Goal: Task Accomplishment & Management: Complete application form

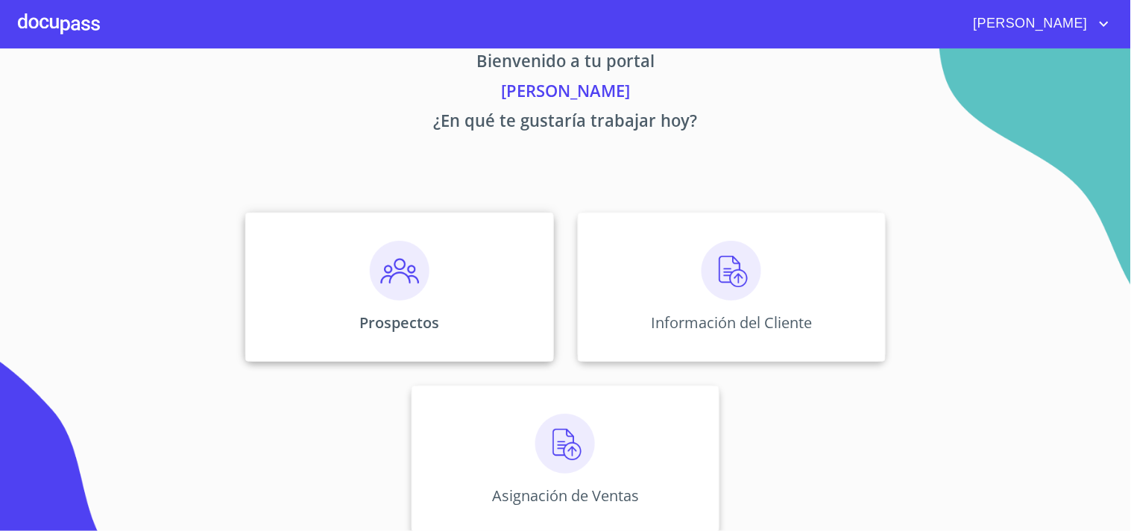
scroll to position [45, 0]
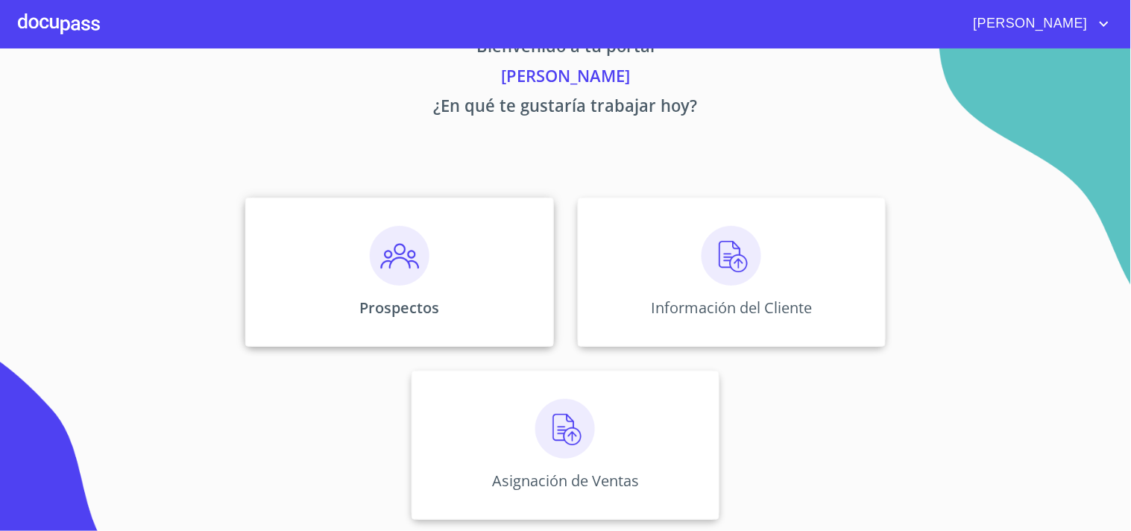
click at [396, 265] on img at bounding box center [400, 256] width 60 height 60
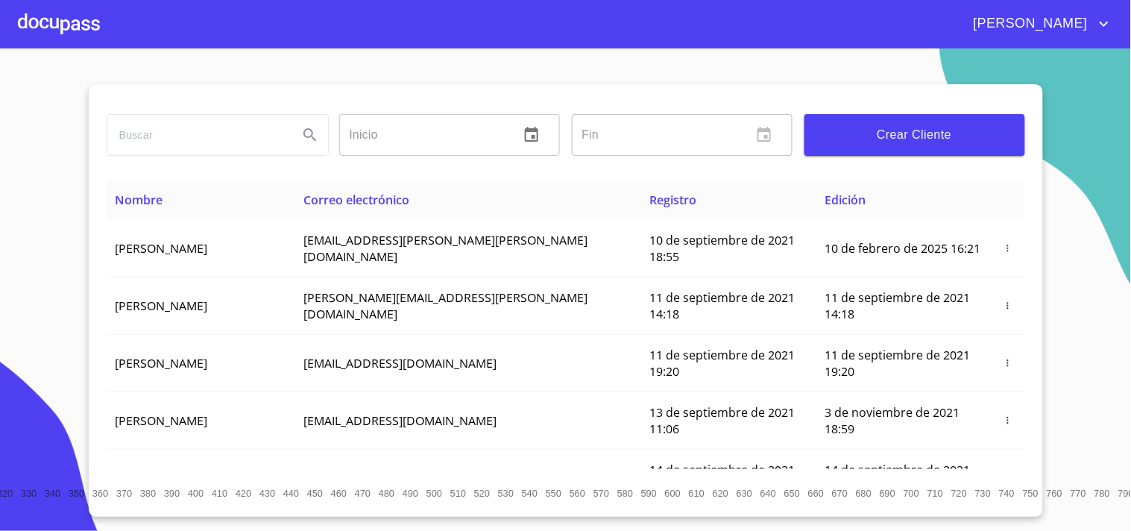
click at [50, 28] on div at bounding box center [59, 24] width 82 height 48
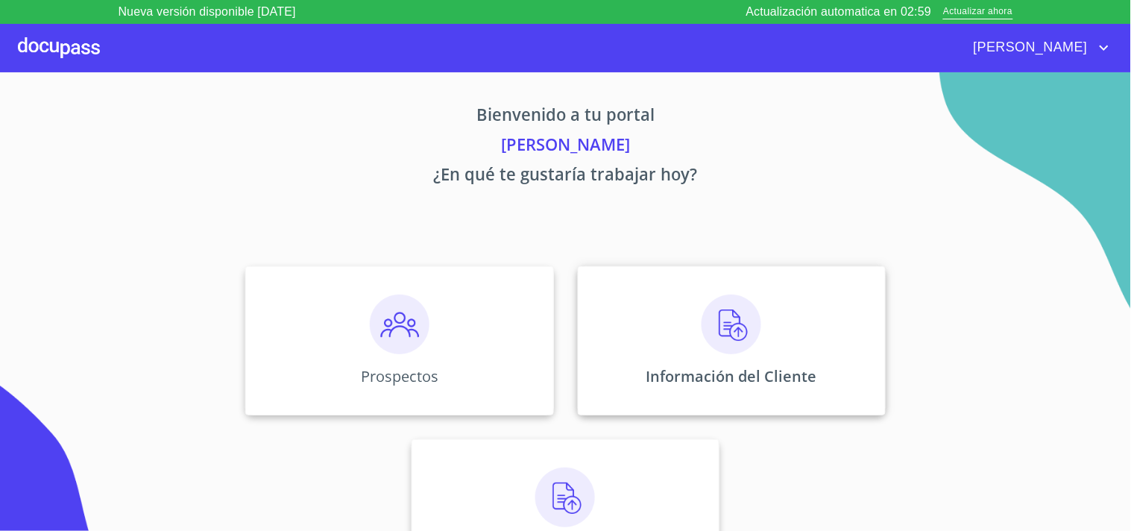
click at [691, 299] on div "Información del Cliente" at bounding box center [732, 340] width 308 height 149
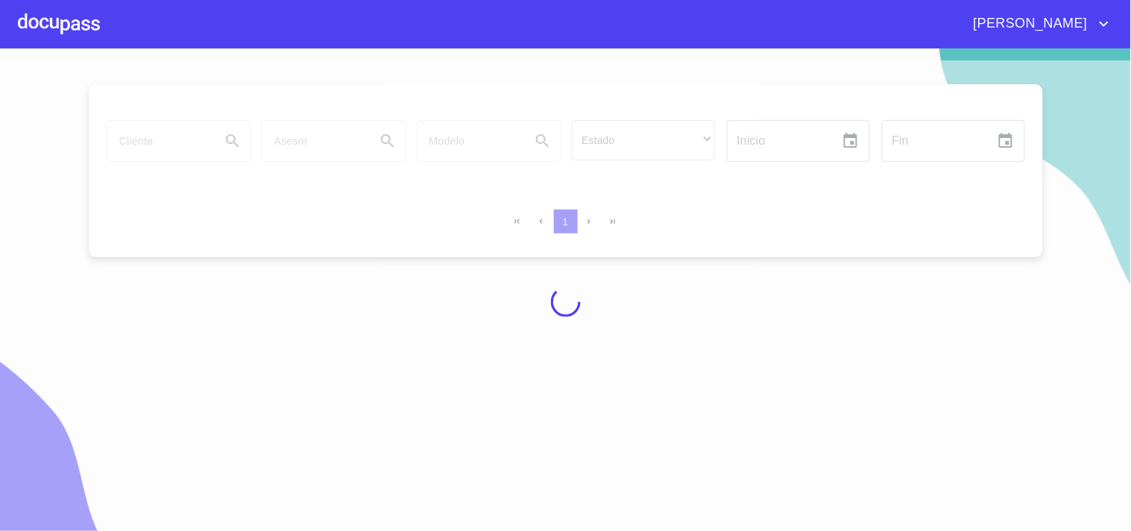
click at [38, 142] on div at bounding box center [565, 301] width 1131 height 482
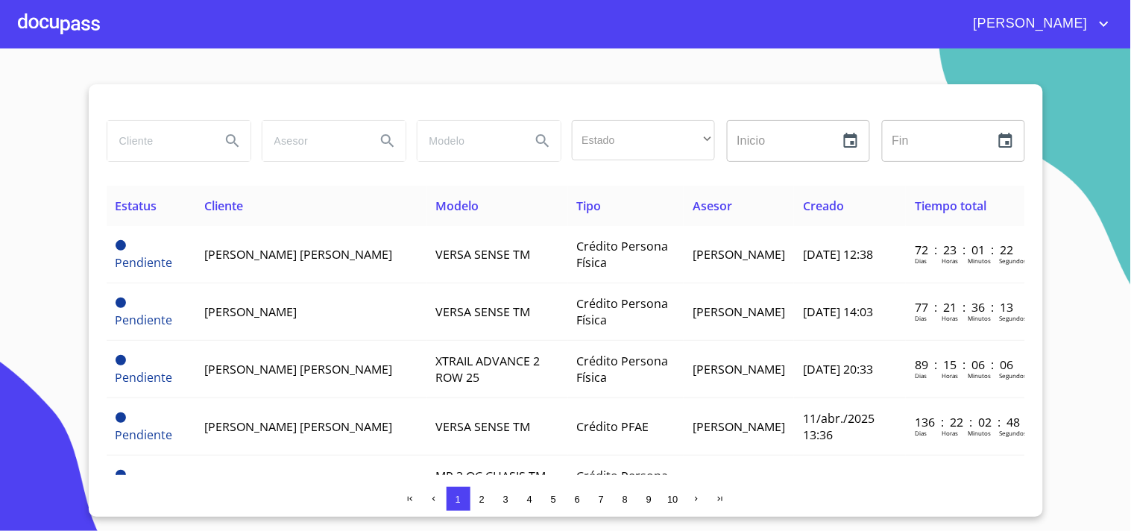
click at [341, 89] on div at bounding box center [566, 102] width 918 height 36
click at [75, 35] on div at bounding box center [59, 24] width 82 height 48
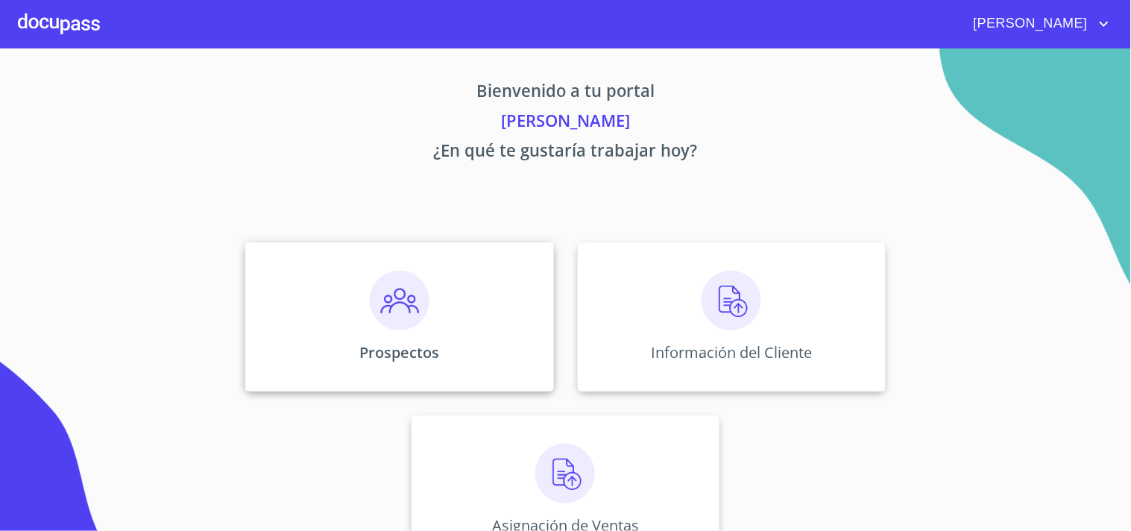
click at [405, 292] on img at bounding box center [400, 301] width 60 height 60
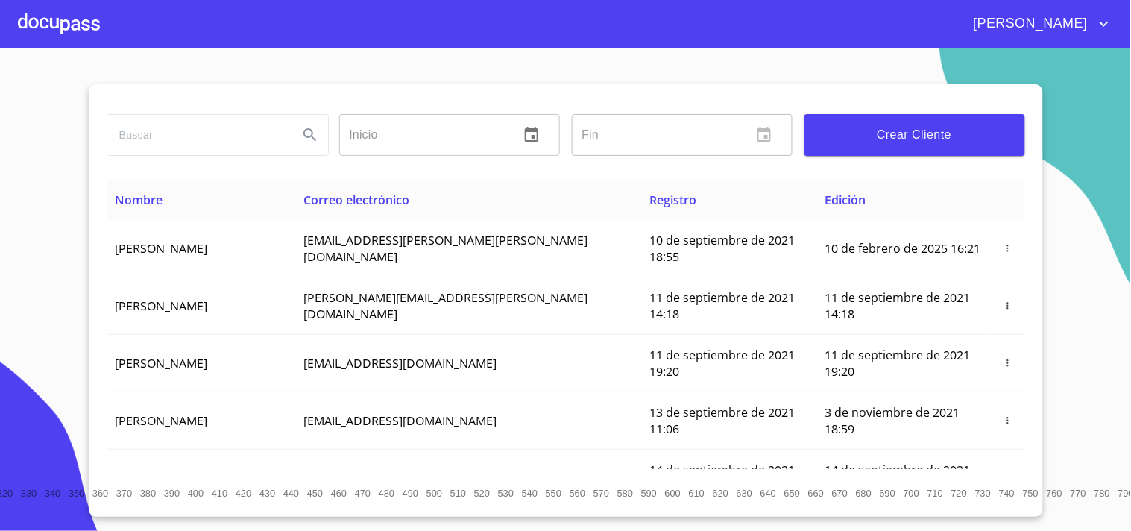
click at [180, 130] on input "search" at bounding box center [196, 135] width 179 height 40
type input "g"
click at [903, 134] on span "Crear Cliente" at bounding box center [914, 134] width 197 height 21
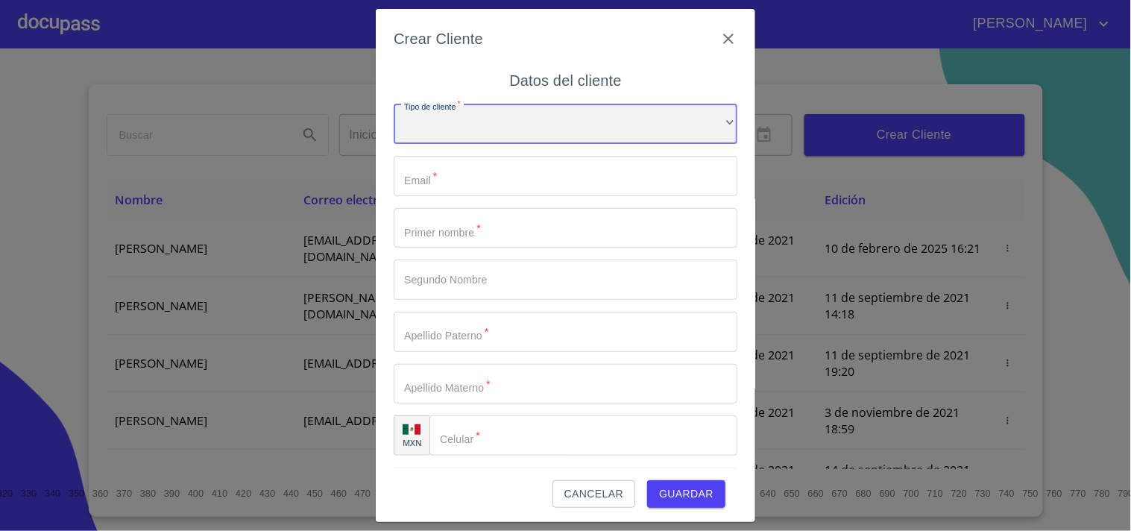
click at [428, 136] on div "​" at bounding box center [565, 124] width 344 height 40
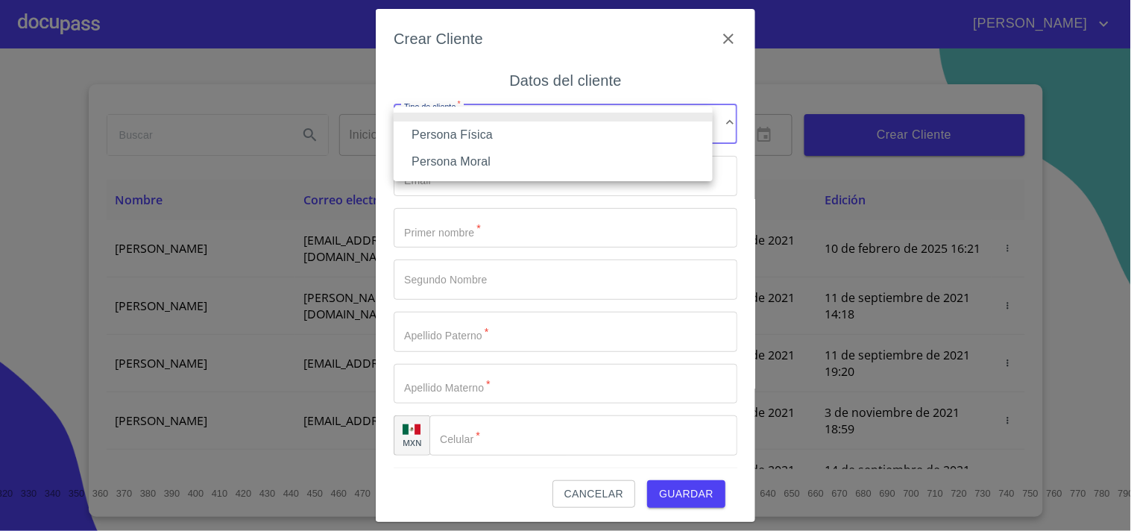
click at [467, 135] on li "Persona Física" at bounding box center [552, 134] width 319 height 27
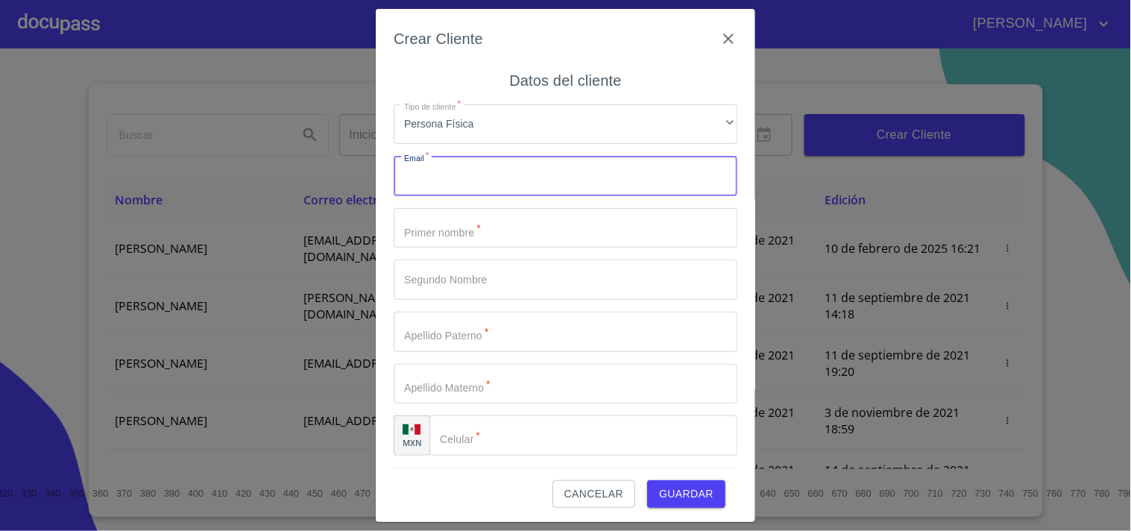
click at [458, 166] on input "Tipo de cliente   *" at bounding box center [565, 176] width 344 height 40
click at [446, 228] on input "Tipo de cliente   *" at bounding box center [565, 228] width 344 height 40
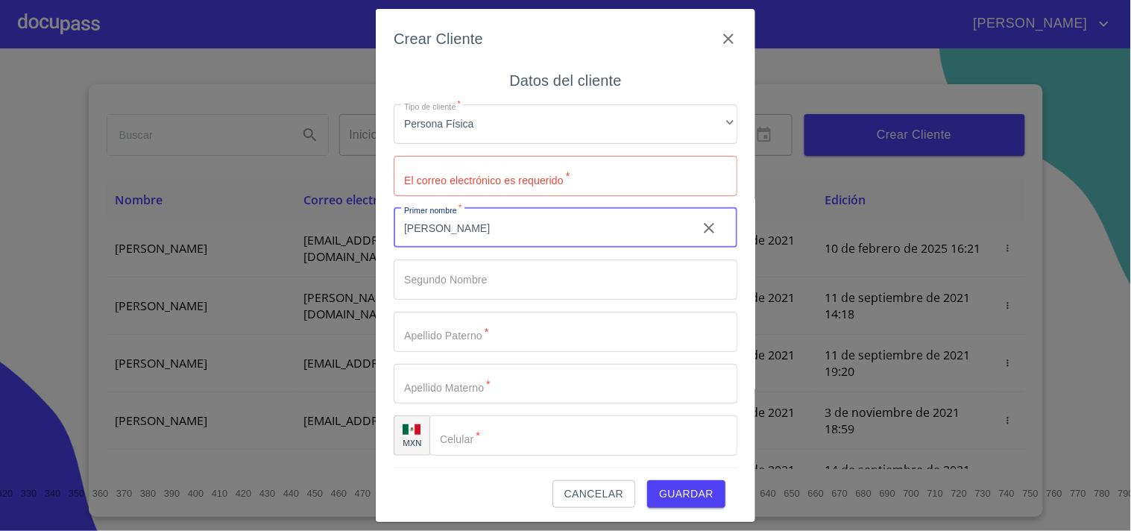
type input "[PERSON_NAME]"
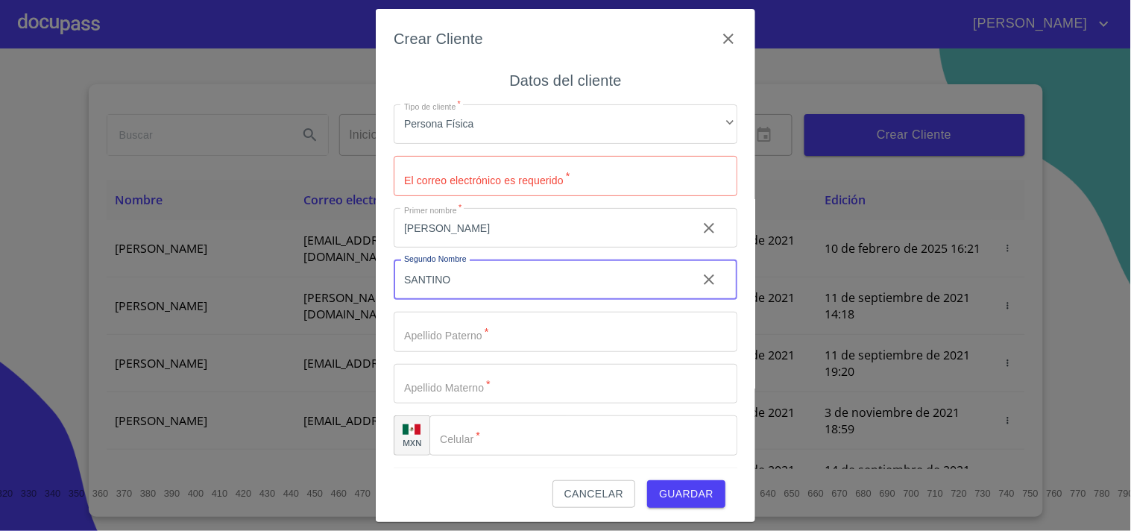
type input "SANTINO"
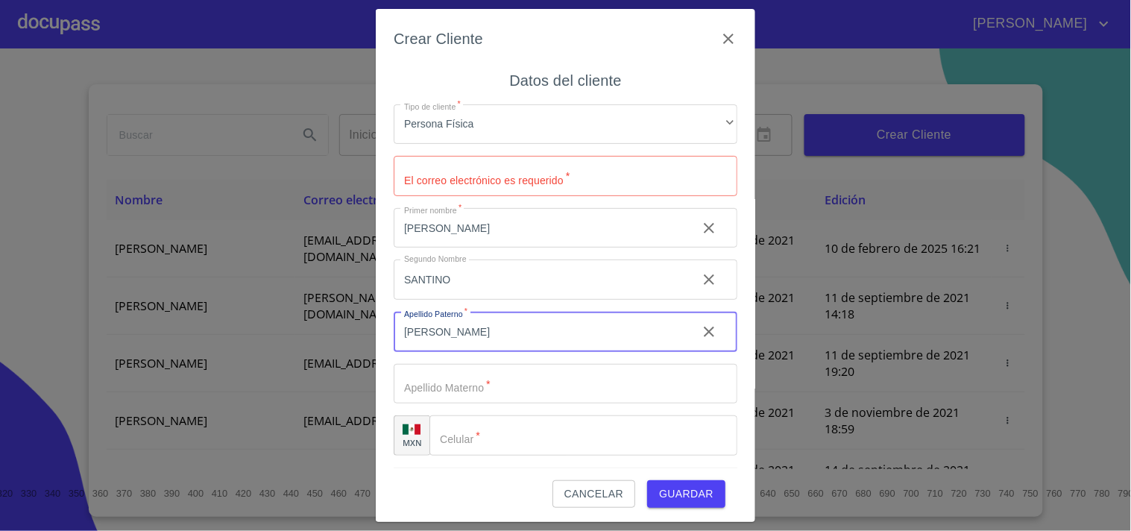
type input "[PERSON_NAME]"
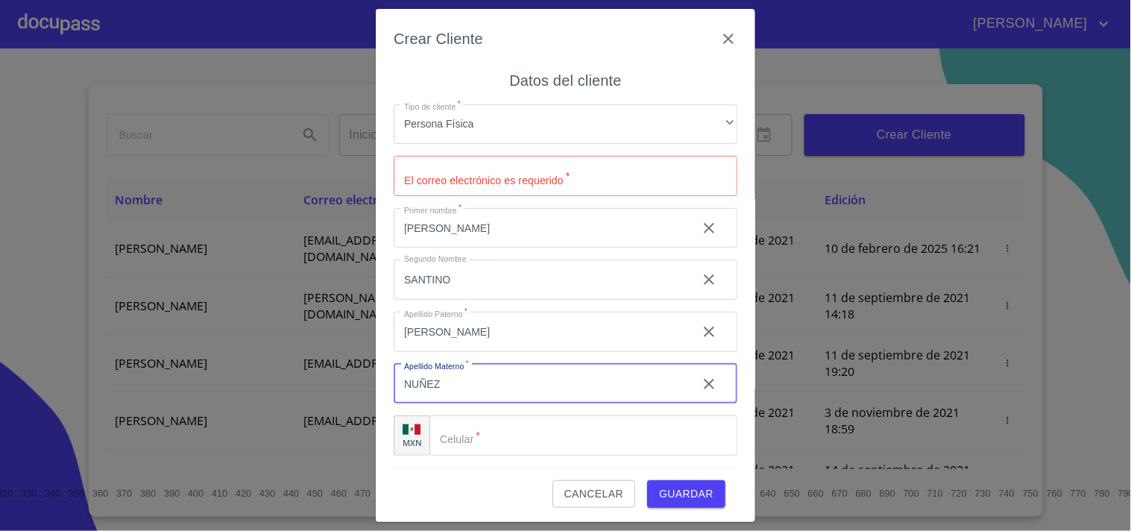
type input "NUÑEZ"
click at [456, 440] on div "​" at bounding box center [583, 435] width 308 height 40
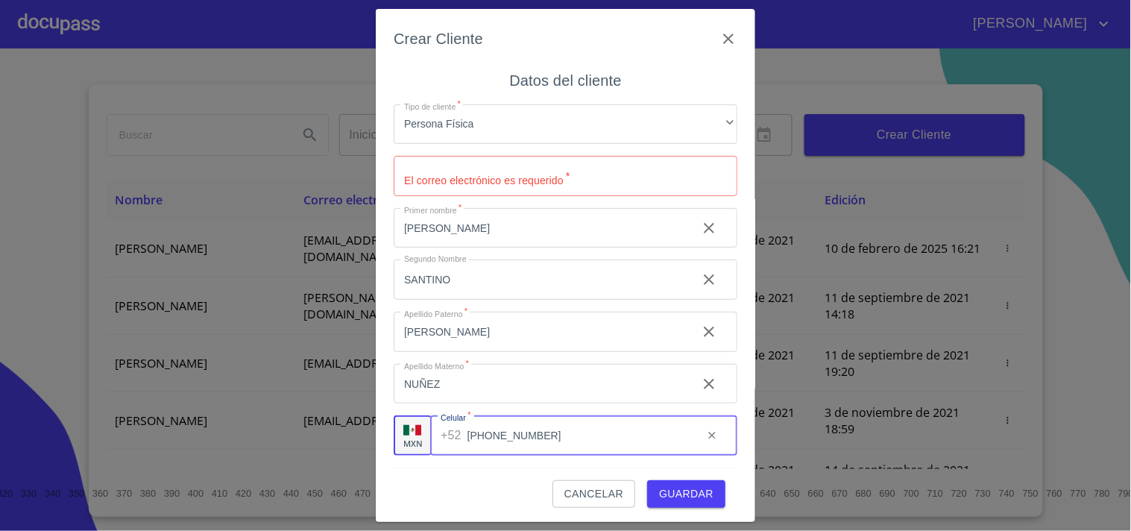
type input "[PHONE_NUMBER]"
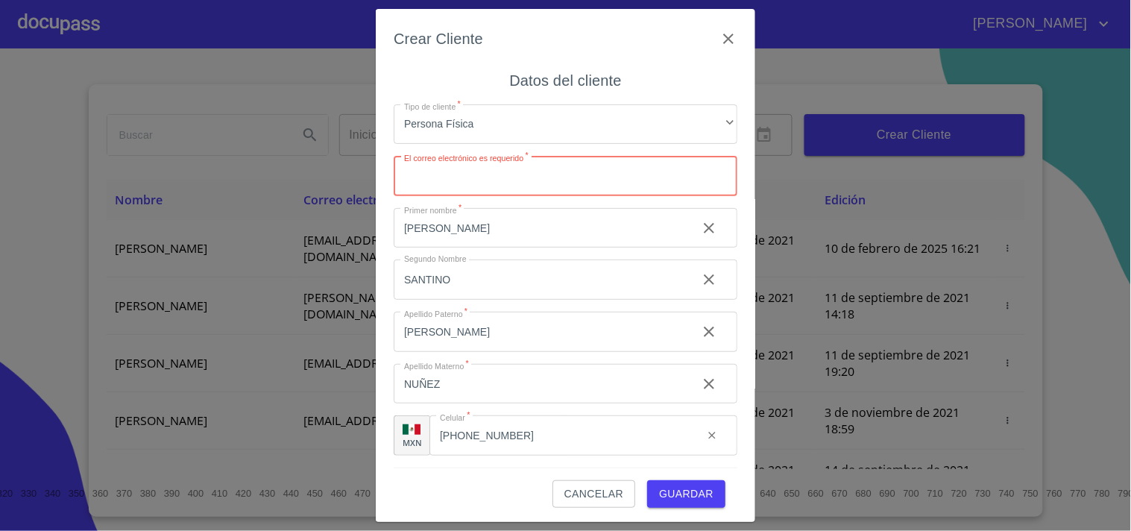
click at [431, 189] on input "Tipo de cliente   *" at bounding box center [565, 176] width 344 height 40
type input "administracion"
click at [517, 440] on input "[PHONE_NUMBER]" at bounding box center [560, 435] width 262 height 40
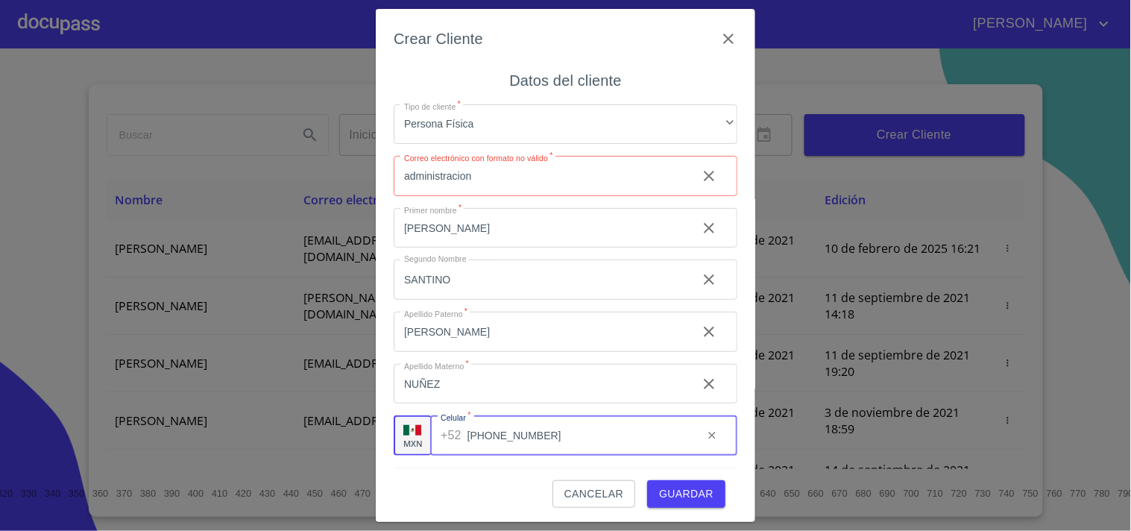
type input "[PHONE_NUMBER]"
click at [515, 175] on input "administracion" at bounding box center [538, 176] width 291 height 40
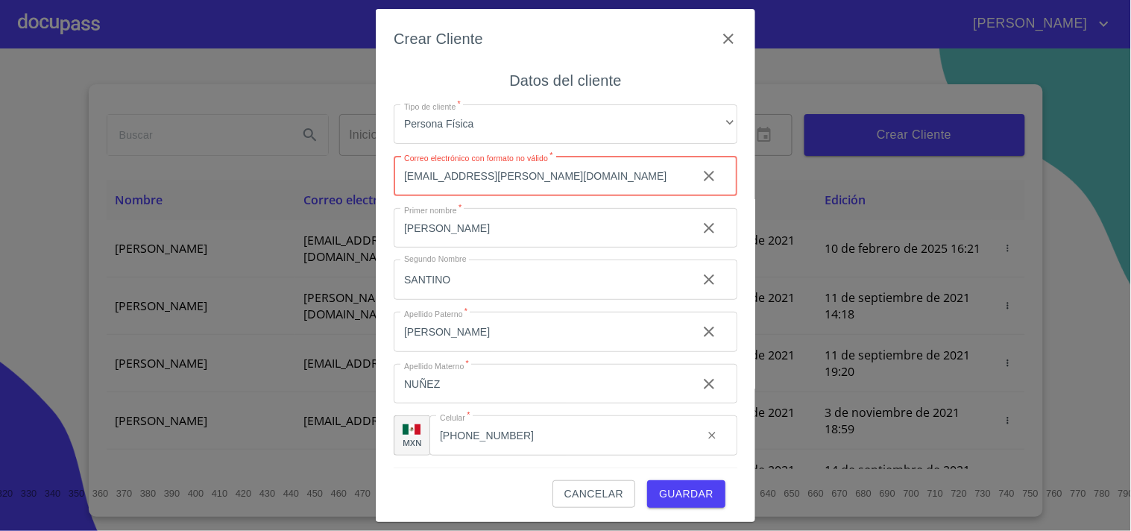
drag, startPoint x: 518, startPoint y: 174, endPoint x: 549, endPoint y: 183, distance: 32.4
click at [519, 174] on input "[EMAIL_ADDRESS][PERSON_NAME][DOMAIN_NAME]" at bounding box center [538, 176] width 291 height 40
click at [472, 177] on input "[EMAIL_ADDRESS][DOMAIN_NAME]" at bounding box center [538, 176] width 291 height 40
type input "[EMAIL_ADDRESS][PERSON_NAME][DOMAIN_NAME]"
click at [534, 233] on input "[PERSON_NAME]" at bounding box center [538, 228] width 291 height 40
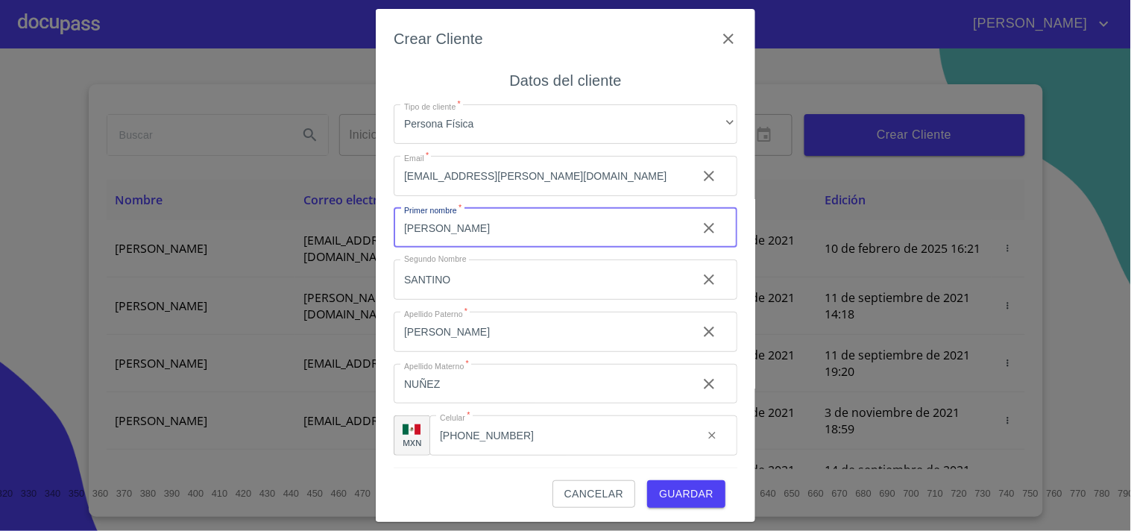
click at [659, 492] on span "Guardar" at bounding box center [686, 493] width 54 height 19
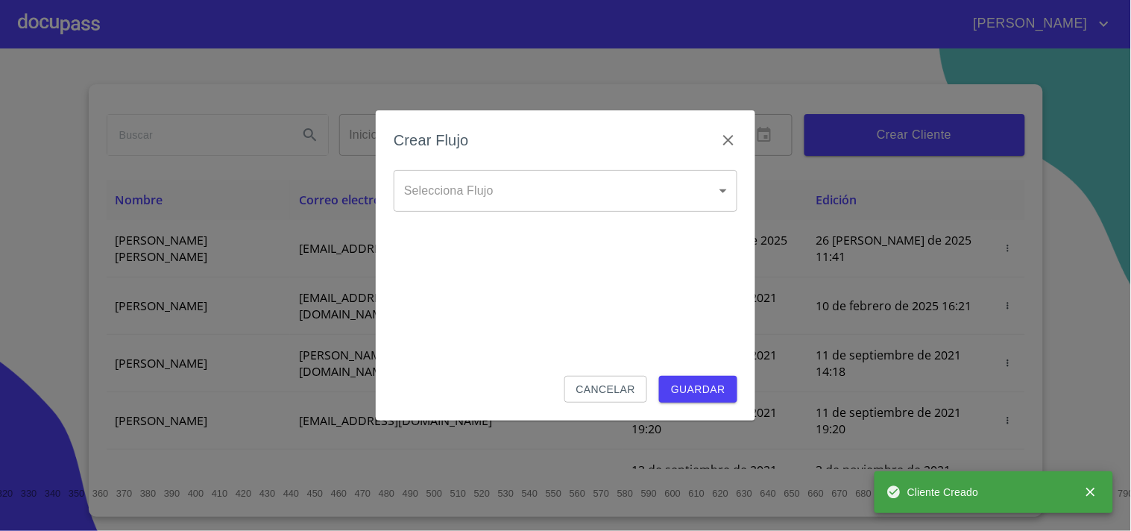
click at [455, 192] on body "[PERSON_NAME] ​ Fin ​ Crear Cliente Nombre Correo electrónico Registro Edición …" at bounding box center [565, 265] width 1131 height 531
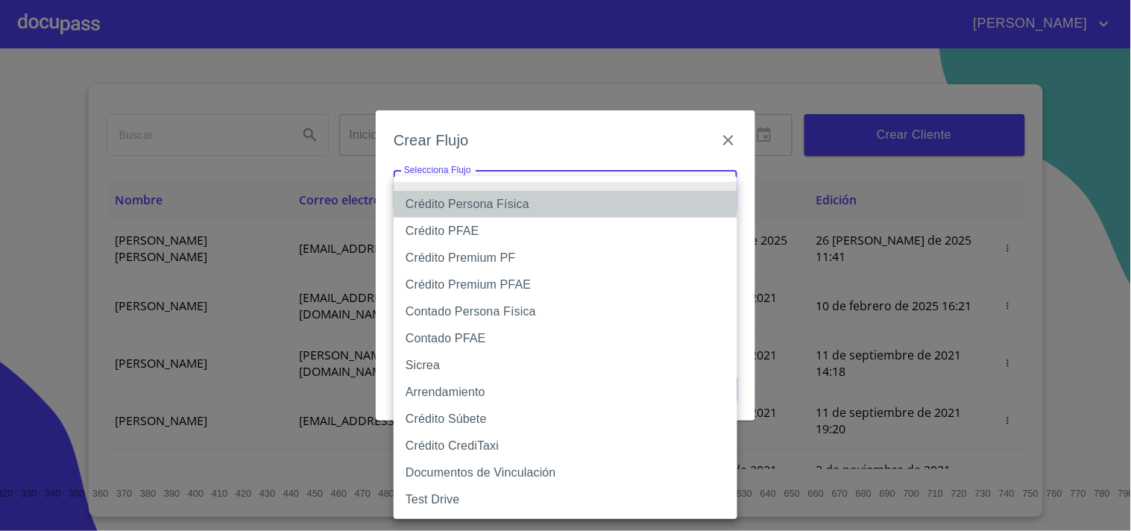
click at [485, 202] on li "Crédito Persona Física" at bounding box center [565, 204] width 344 height 27
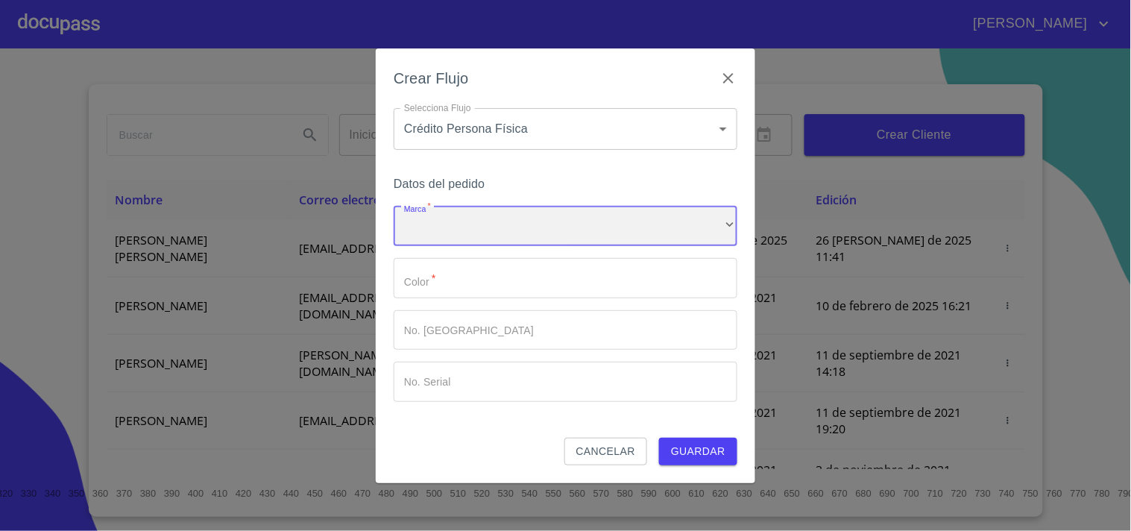
click at [443, 239] on div "​" at bounding box center [565, 226] width 344 height 40
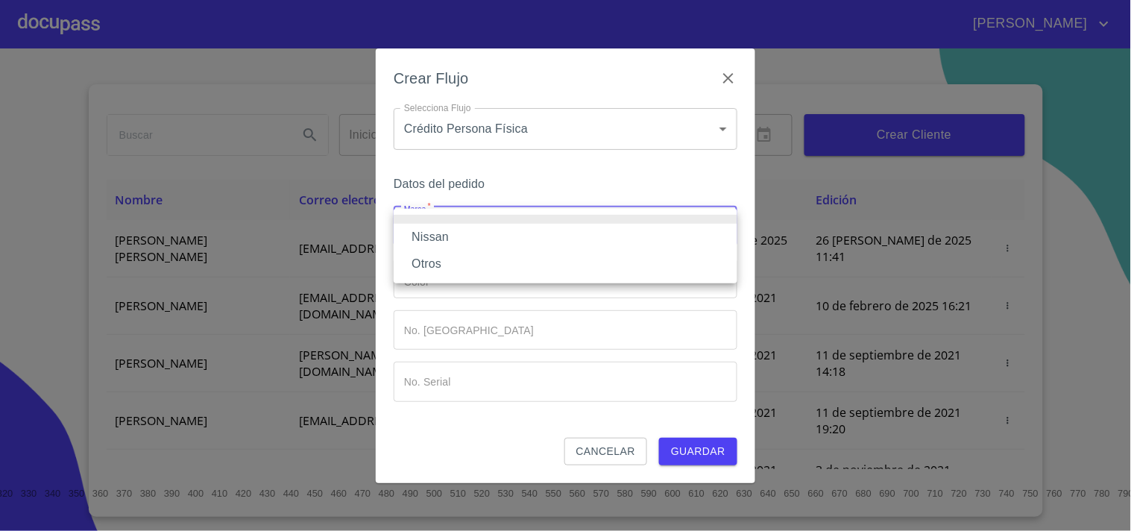
click at [481, 122] on div at bounding box center [565, 265] width 1131 height 531
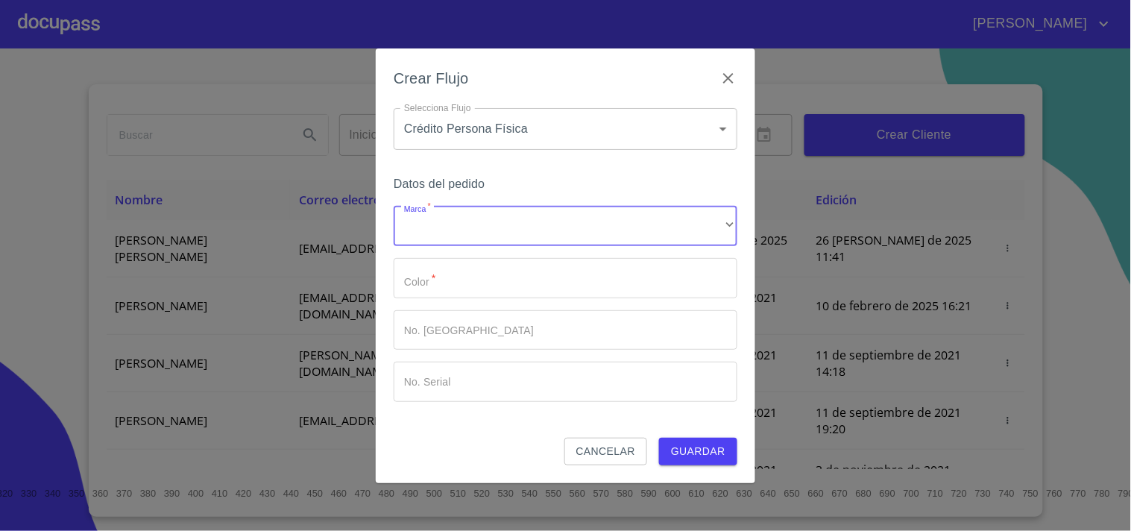
click at [528, 130] on body "[PERSON_NAME] ​ Fin ​ Crear Cliente Nombre Correo electrónico Registro Edición …" at bounding box center [565, 265] width 1131 height 531
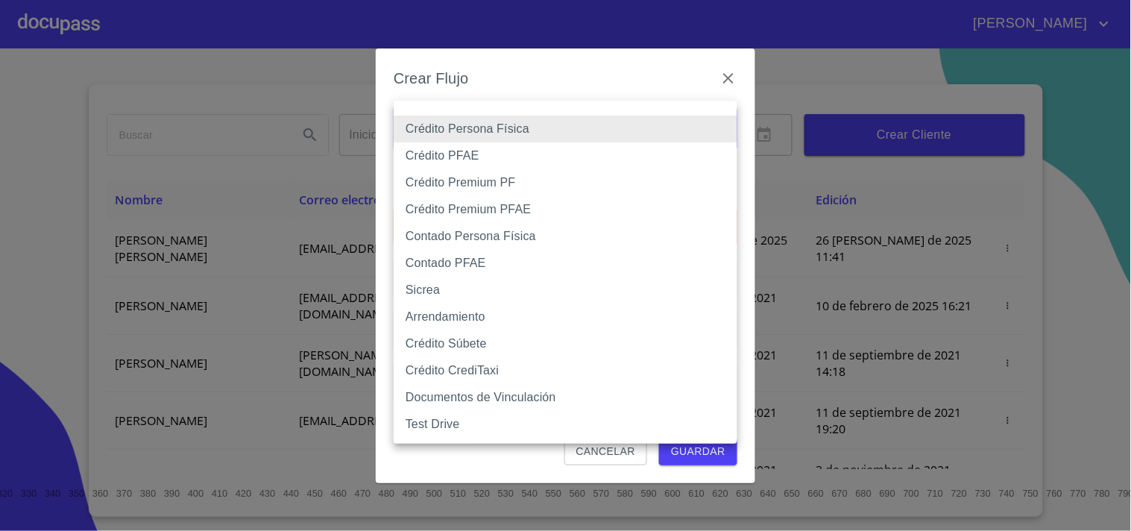
click at [468, 259] on li "Contado PFAE" at bounding box center [565, 263] width 344 height 27
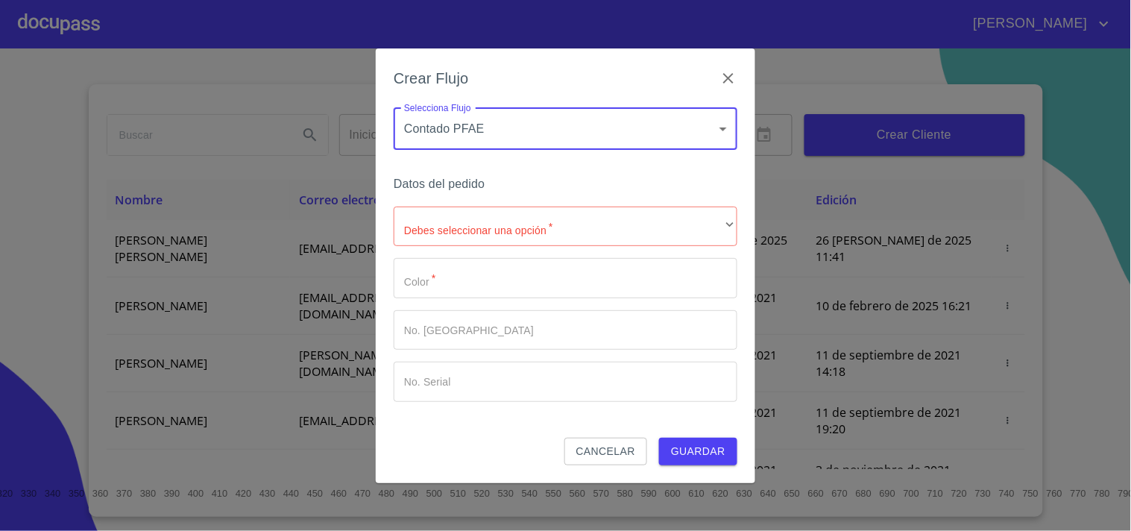
click at [510, 120] on body "[PERSON_NAME] ​ Fin ​ Crear Cliente Nombre Correo electrónico Registro Edición …" at bounding box center [565, 265] width 1131 height 531
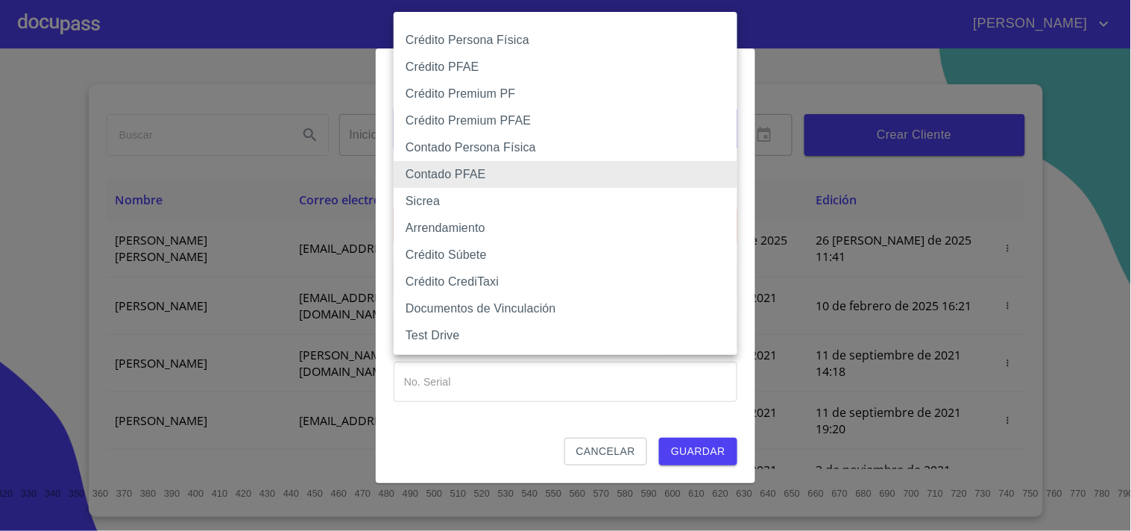
click at [464, 151] on li "Contado Persona Física" at bounding box center [565, 147] width 344 height 27
type input "60bf975b0d9865ccc2471536"
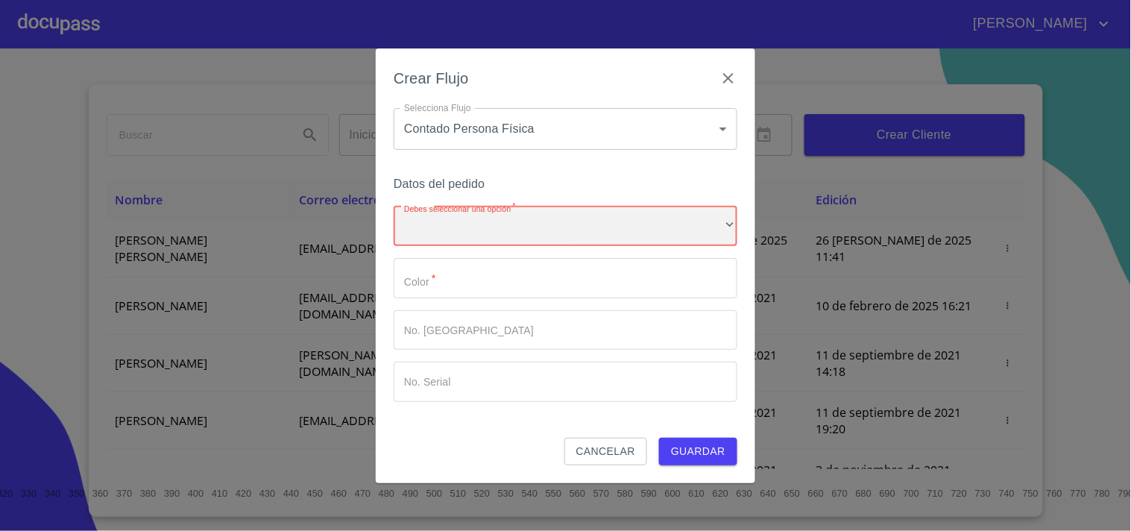
click at [456, 227] on div "​" at bounding box center [565, 226] width 344 height 40
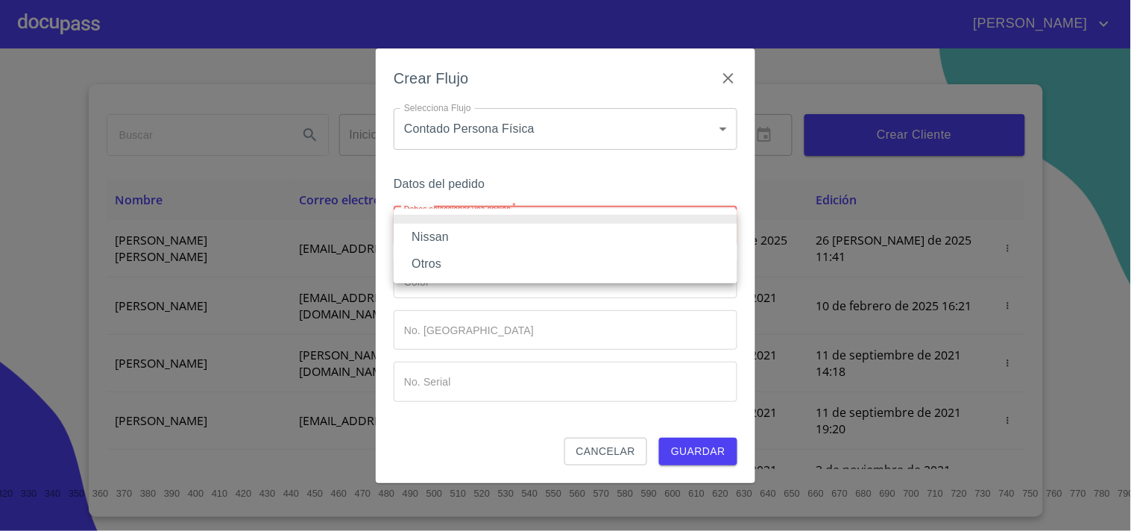
click at [445, 231] on li "Nissan" at bounding box center [565, 237] width 344 height 27
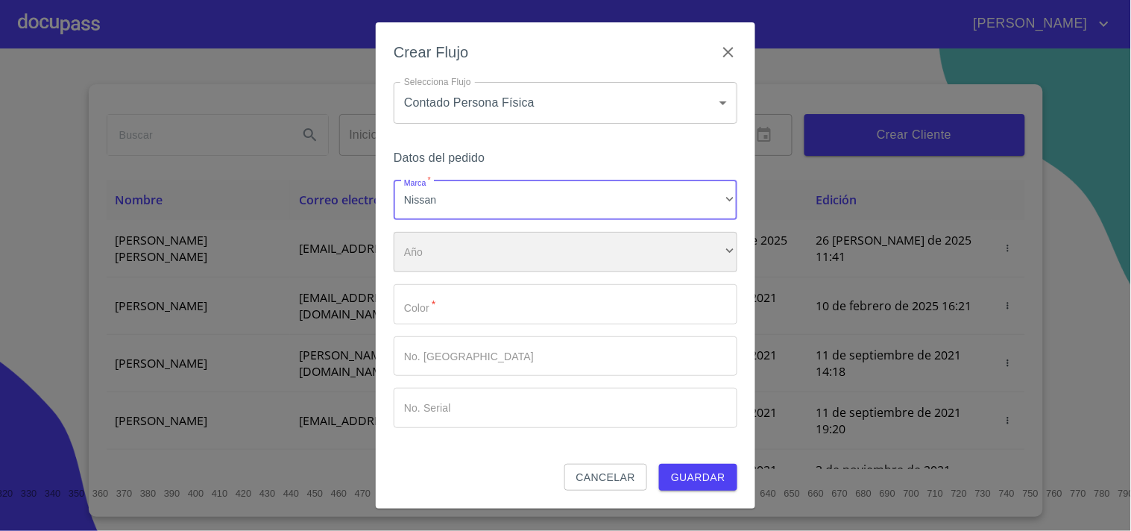
click at [435, 258] on div "​" at bounding box center [565, 252] width 344 height 40
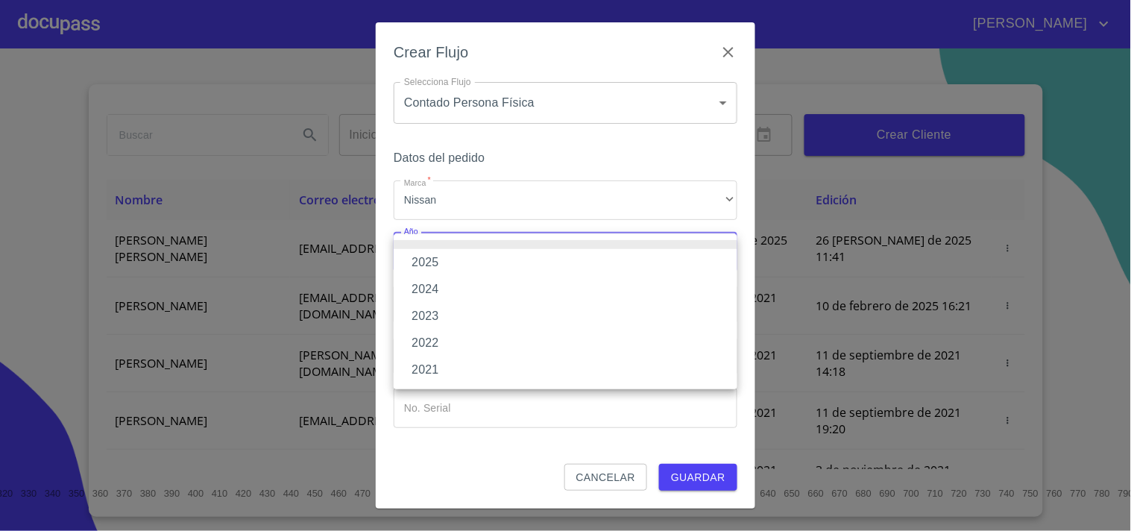
click at [435, 258] on li "2025" at bounding box center [565, 262] width 344 height 27
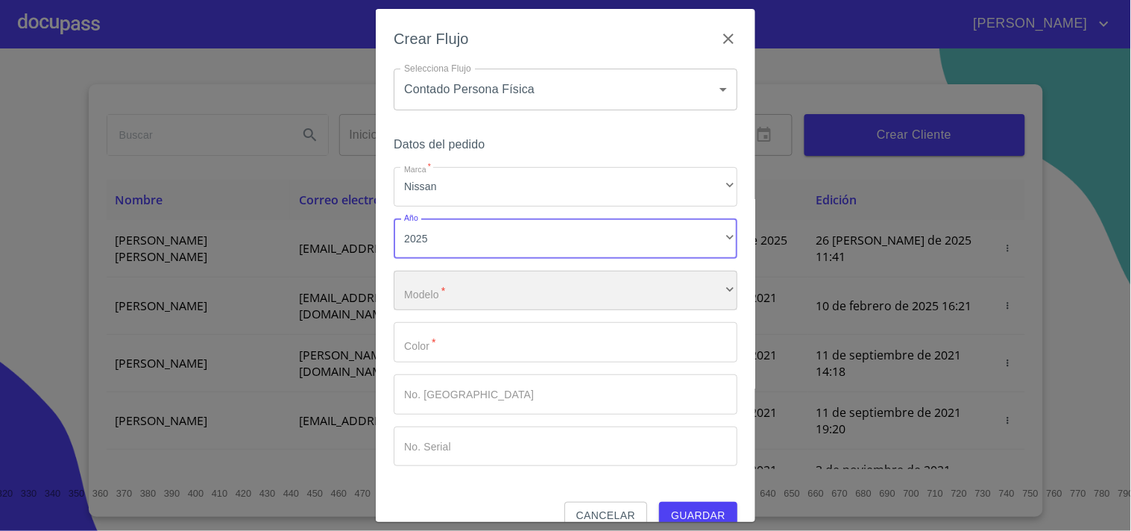
click at [453, 289] on div "​" at bounding box center [565, 291] width 344 height 40
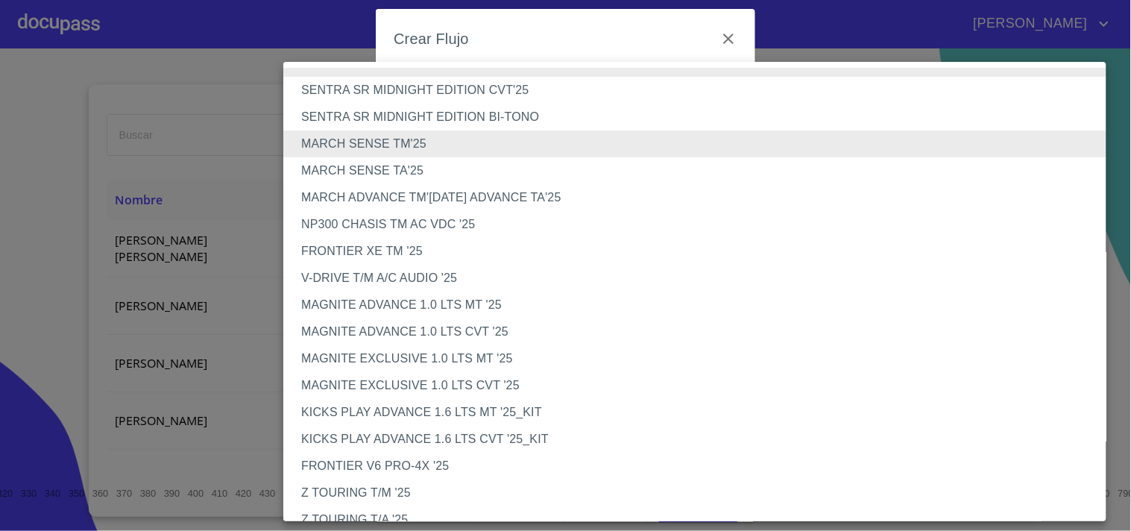
click at [389, 166] on li "MARCH SENSE TA'25" at bounding box center [700, 170] width 835 height 27
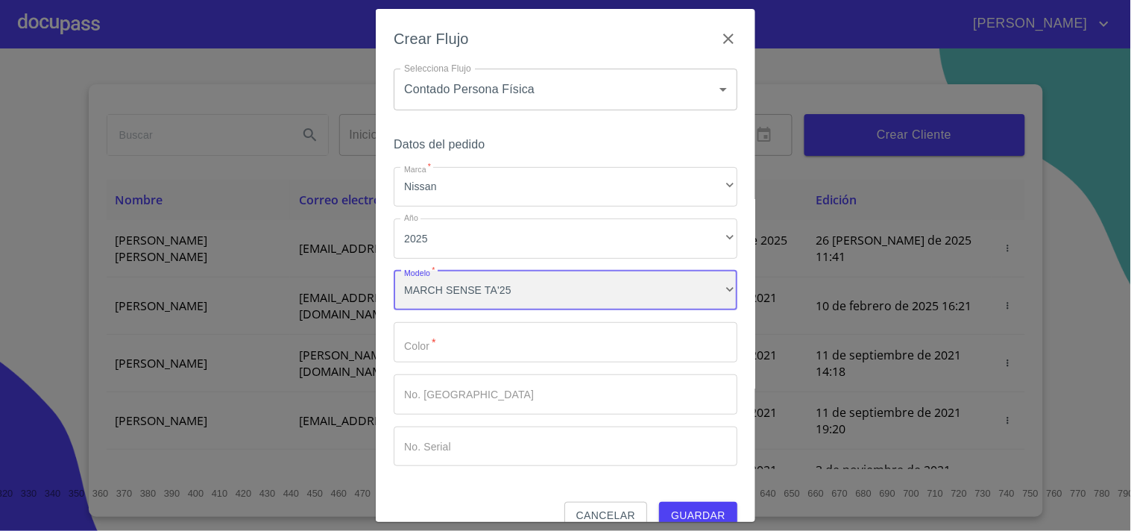
click at [449, 291] on div "MARCH SENSE TA'25" at bounding box center [565, 291] width 344 height 40
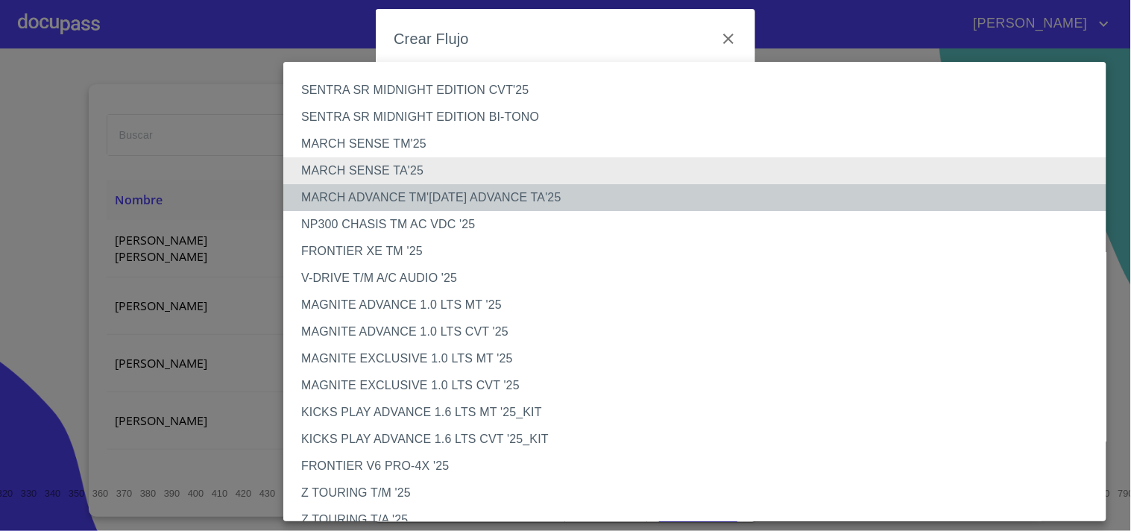
click at [370, 200] on li "MARCH ADVANCE TM'[DATE] ADVANCE TA'25" at bounding box center [700, 197] width 835 height 27
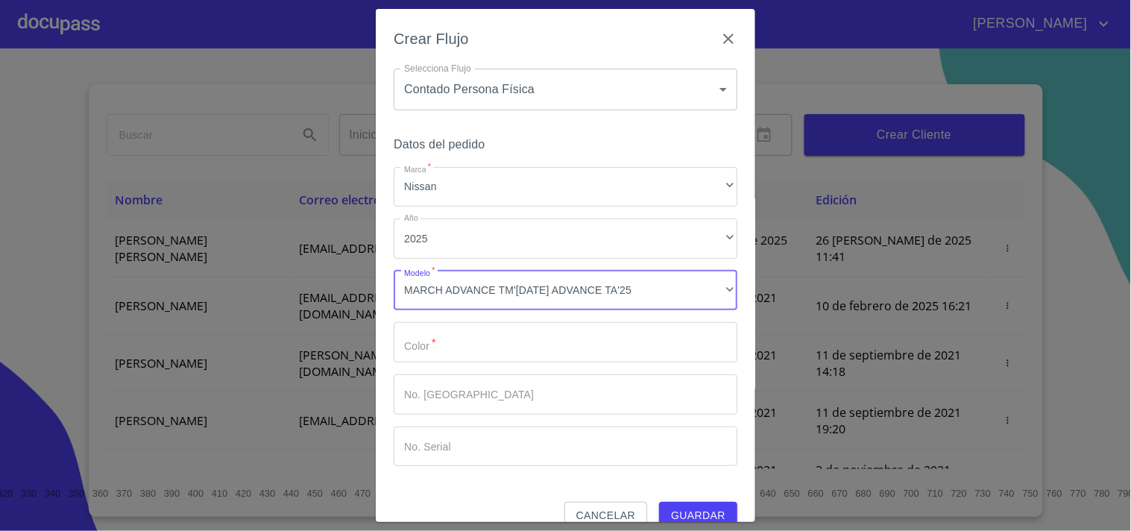
click at [438, 355] on input "Marca   *" at bounding box center [565, 342] width 344 height 40
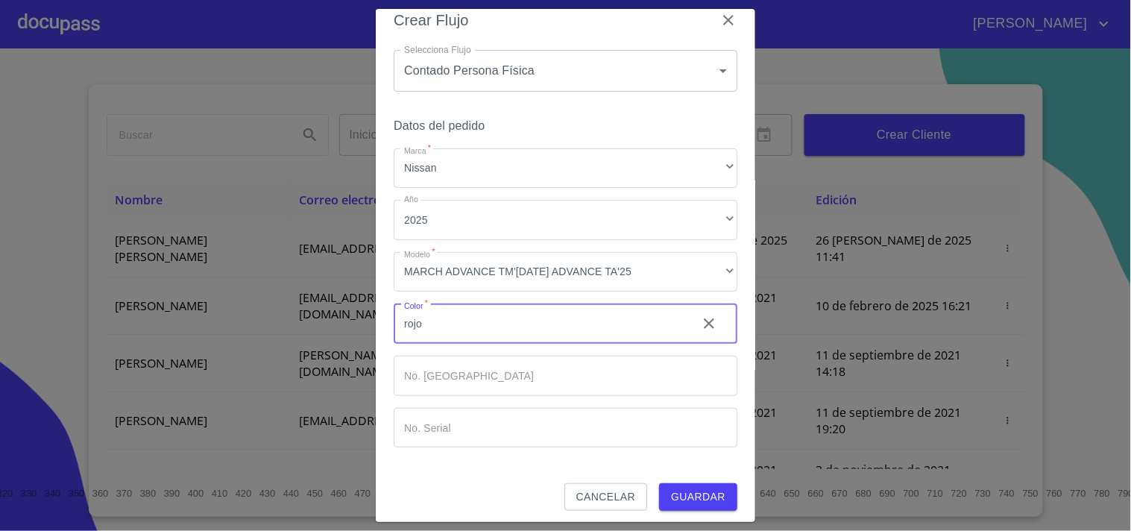
scroll to position [24, 0]
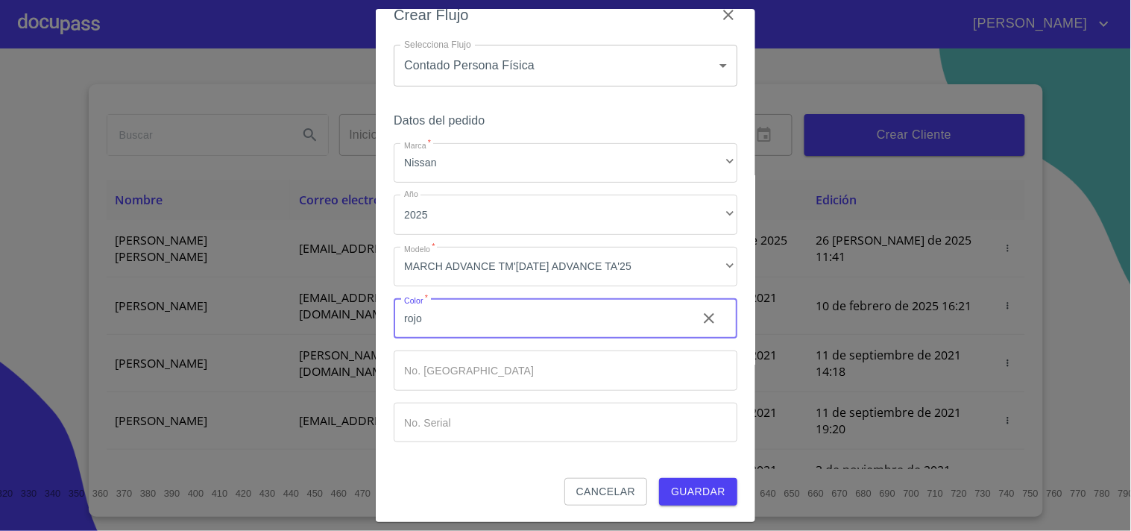
type input "rojo"
click at [680, 485] on span "Guardar" at bounding box center [698, 491] width 54 height 19
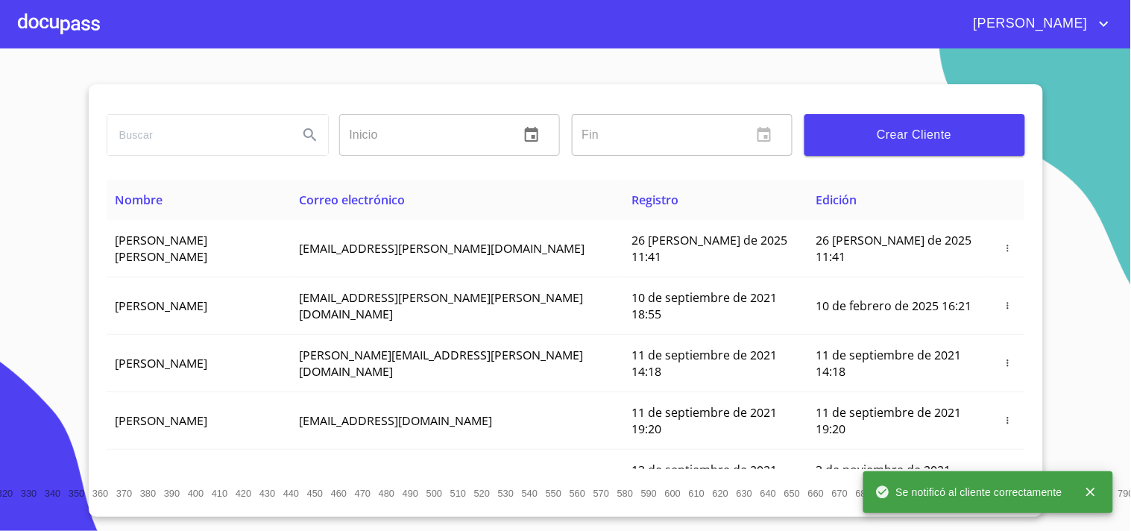
click at [40, 16] on div at bounding box center [59, 24] width 82 height 48
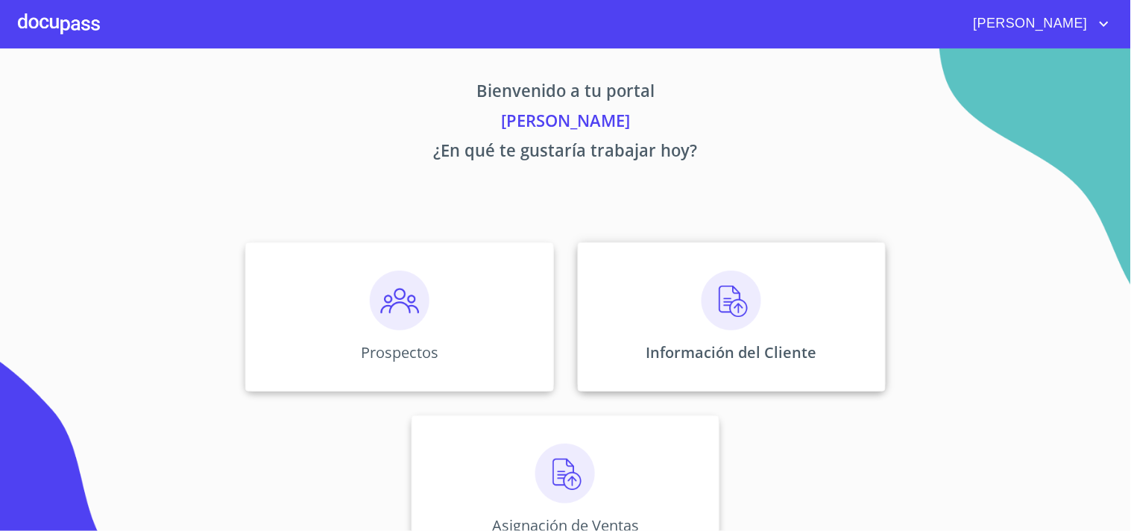
click at [732, 322] on img at bounding box center [731, 301] width 60 height 60
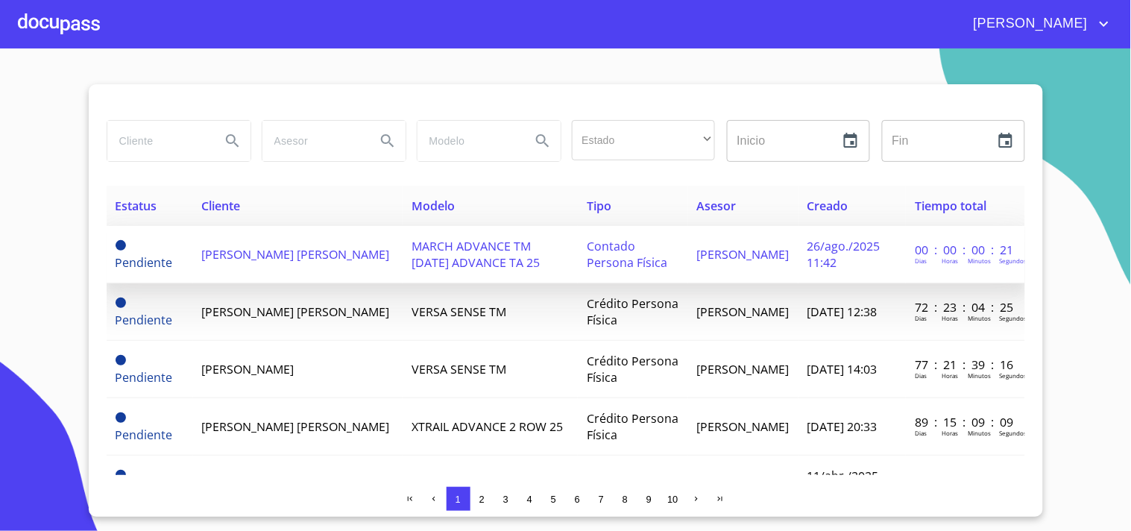
click at [240, 252] on span "[PERSON_NAME] [PERSON_NAME]" at bounding box center [296, 254] width 188 height 16
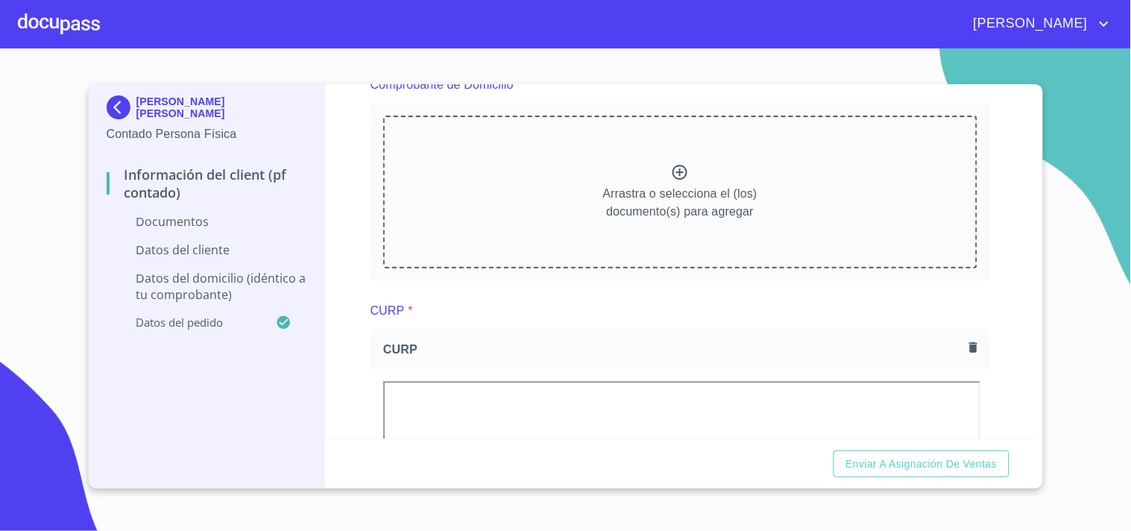
scroll to position [745, 0]
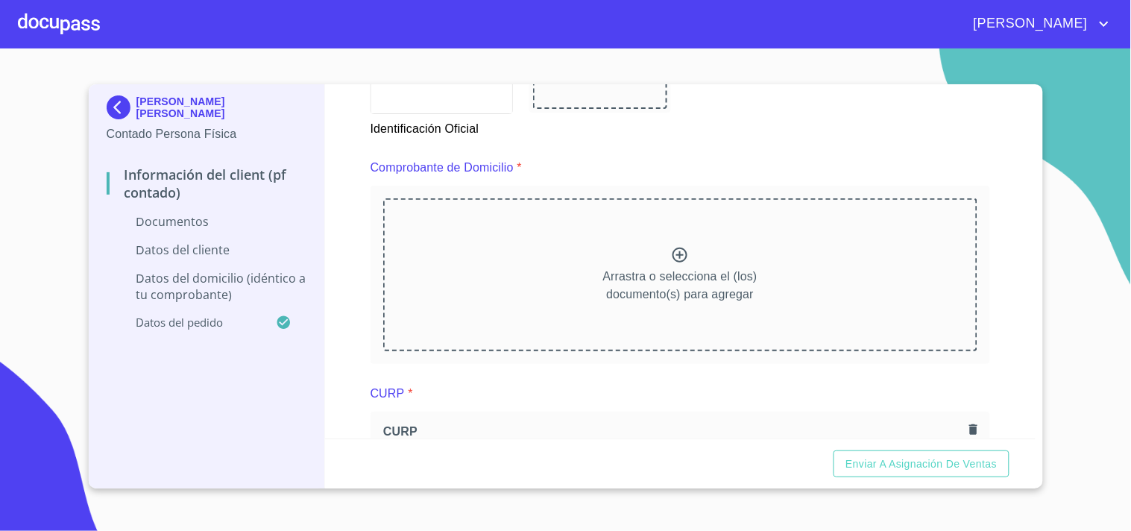
click at [678, 255] on icon at bounding box center [680, 255] width 18 height 18
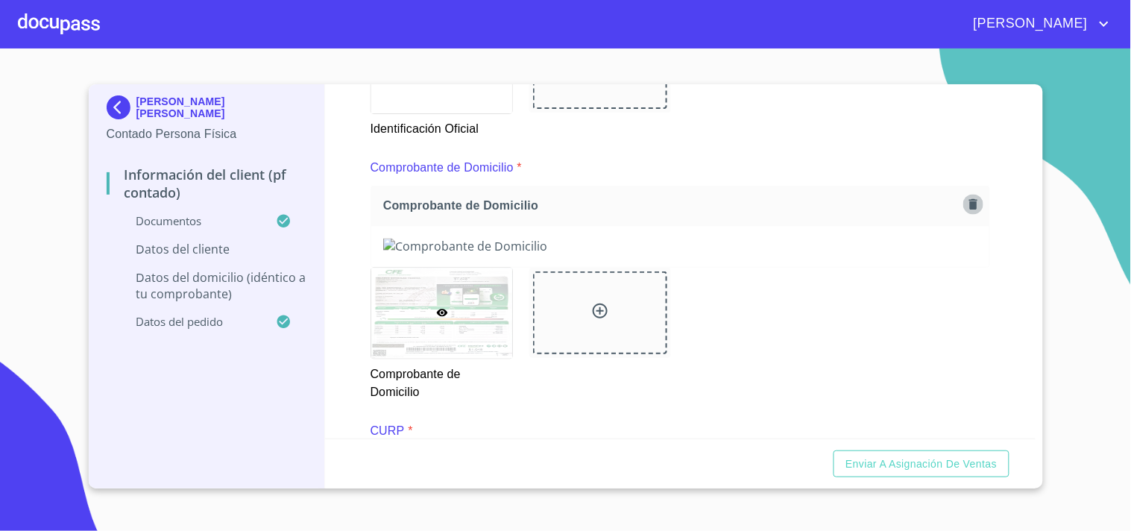
click at [969, 203] on icon "button" at bounding box center [973, 204] width 8 height 10
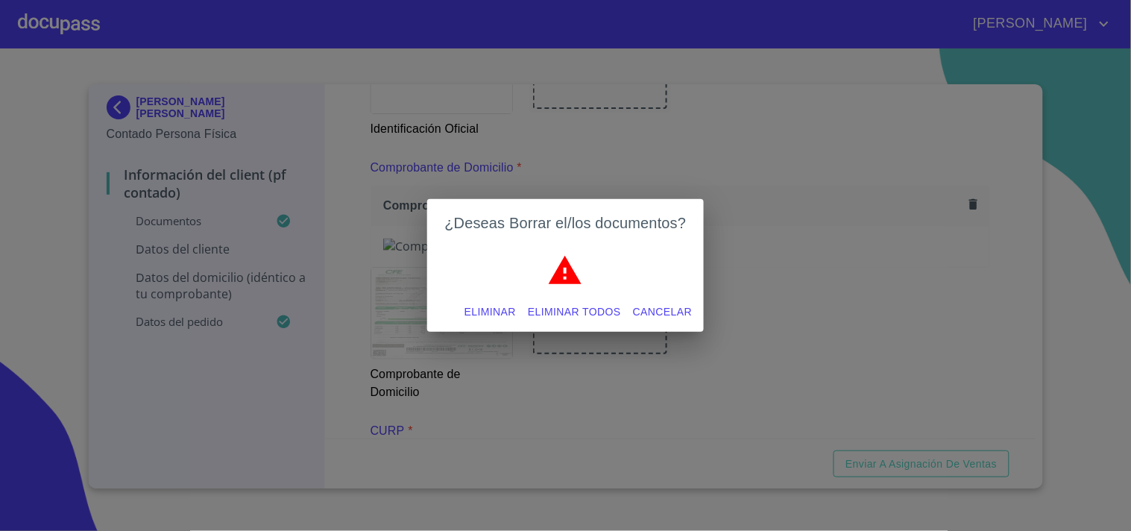
click at [492, 315] on span "Eliminar" at bounding box center [489, 312] width 51 height 19
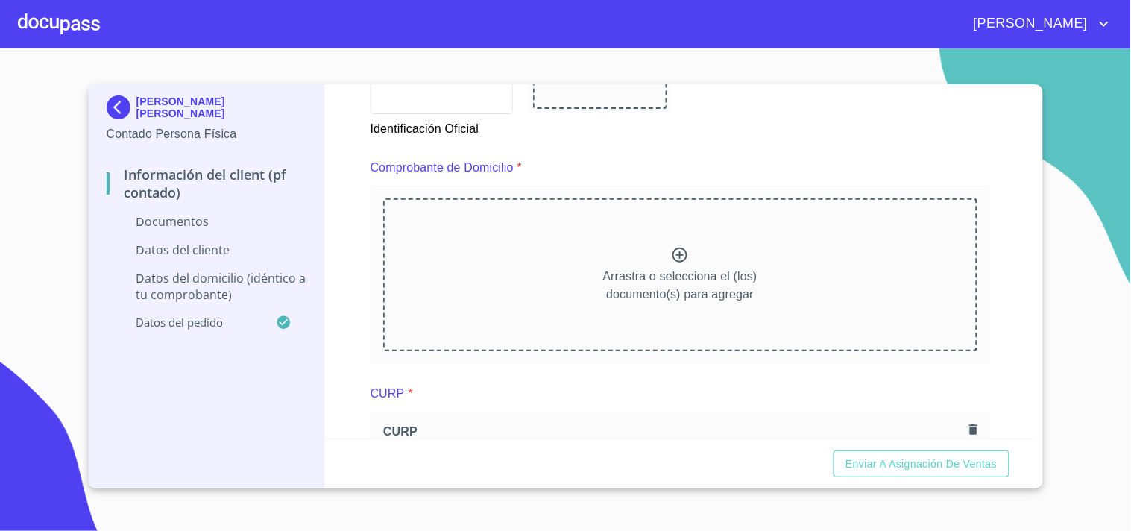
click at [671, 251] on icon at bounding box center [680, 255] width 18 height 18
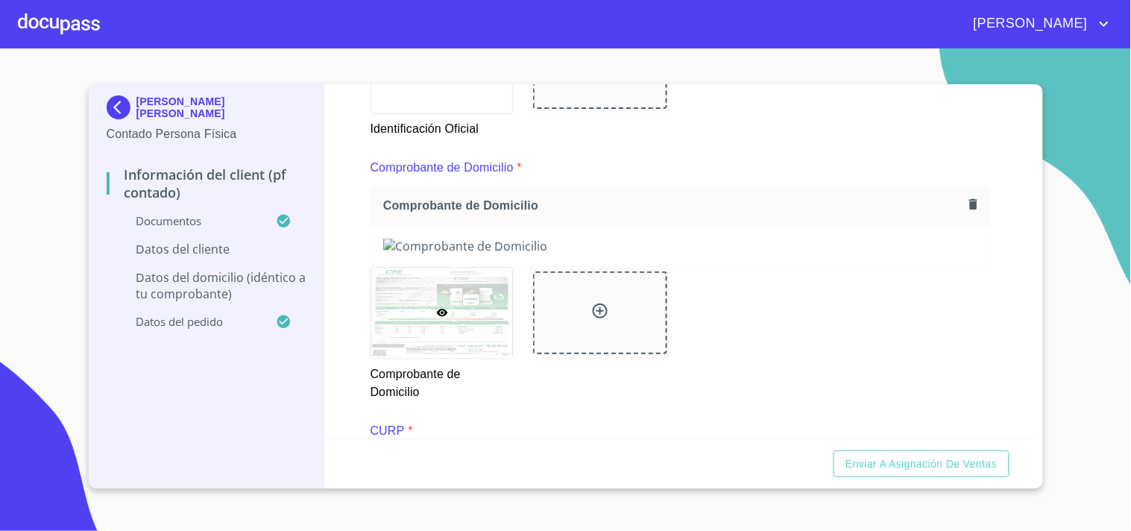
click at [966, 199] on icon "button" at bounding box center [973, 204] width 14 height 14
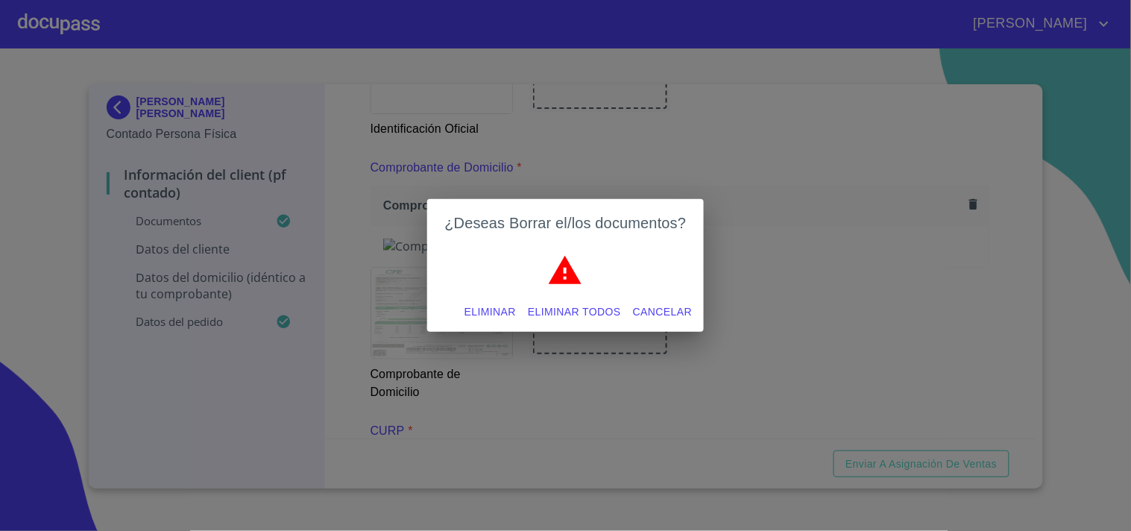
click at [494, 309] on span "Eliminar" at bounding box center [489, 312] width 51 height 19
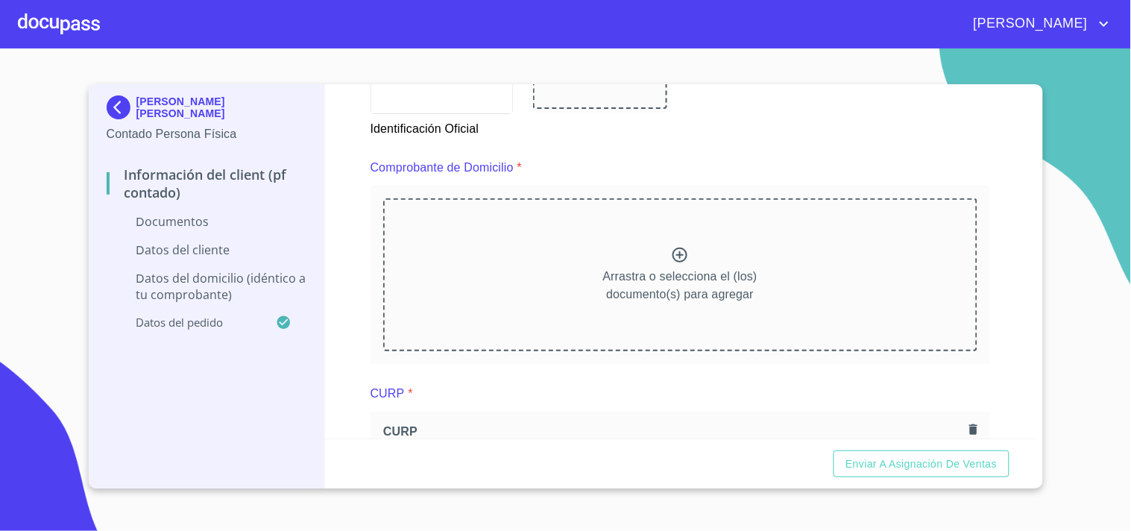
click at [674, 247] on icon at bounding box center [679, 254] width 15 height 15
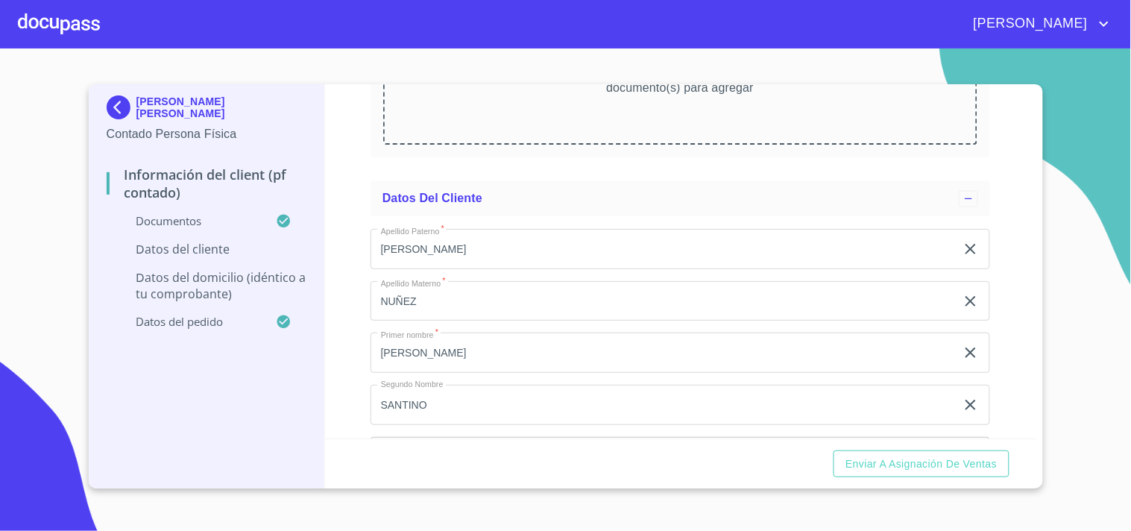
scroll to position [2484, 0]
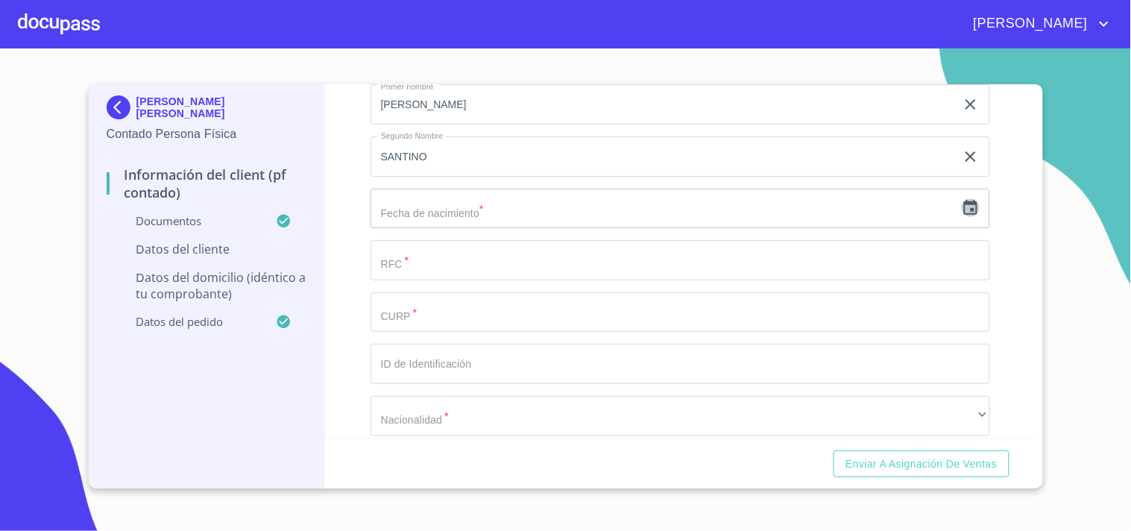
click at [964, 210] on icon "button" at bounding box center [970, 207] width 13 height 15
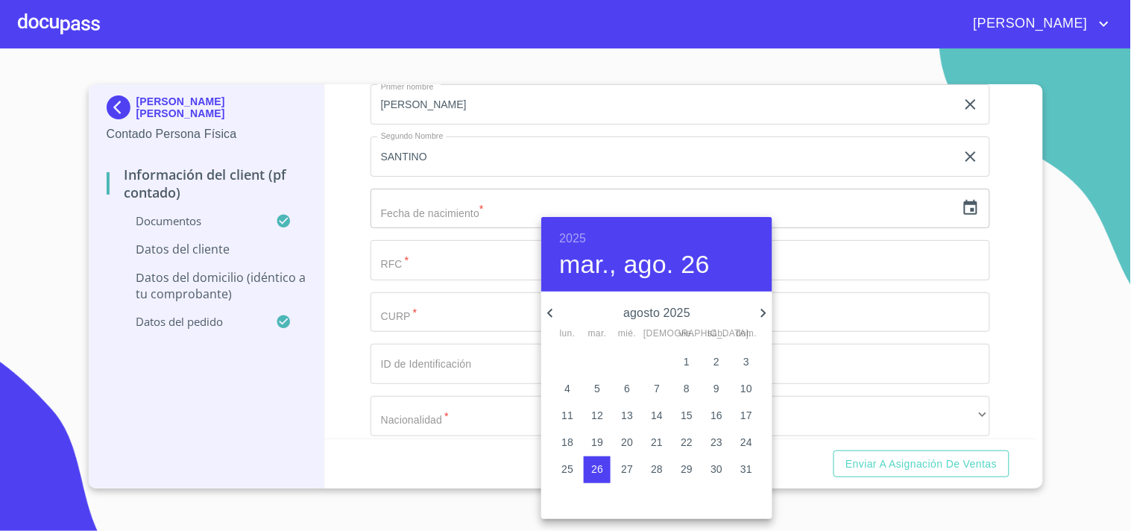
click at [576, 224] on div "[DATE], ago. 26" at bounding box center [656, 254] width 231 height 75
click at [569, 244] on h6 "2025" at bounding box center [572, 238] width 27 height 21
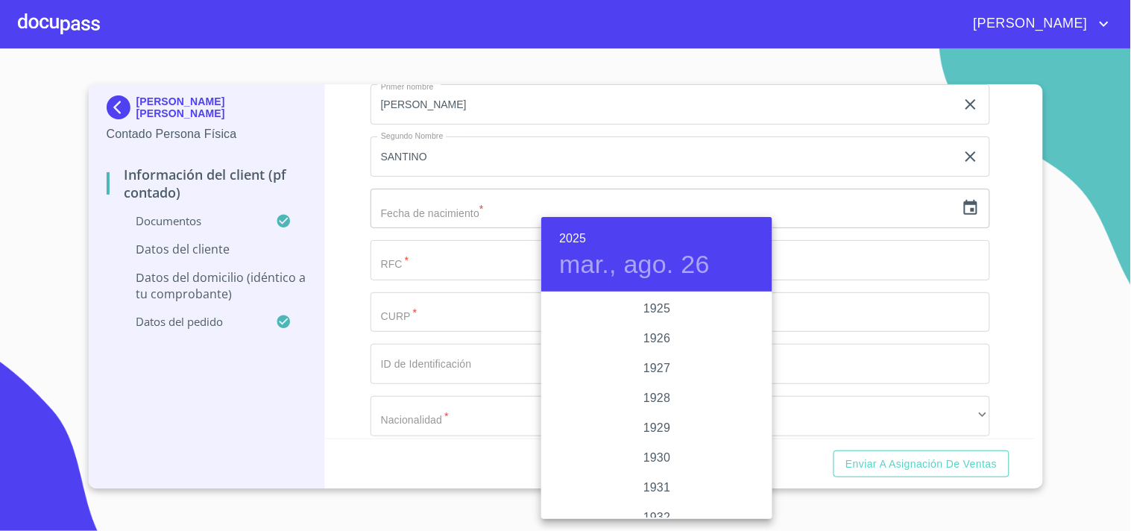
scroll to position [2891, 0]
click at [411, 303] on div at bounding box center [565, 265] width 1131 height 531
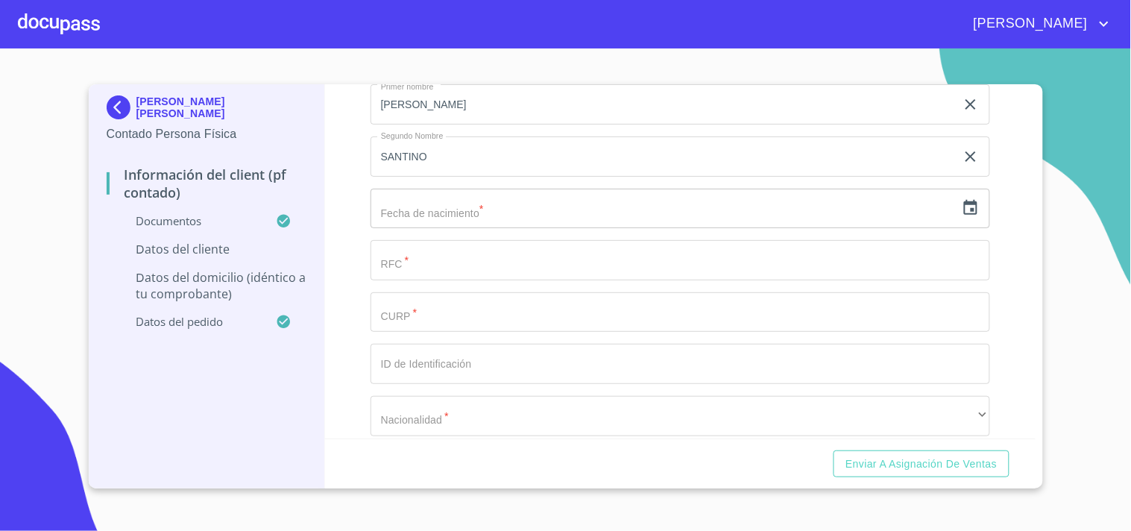
click at [408, 314] on input "Documento de identificación.   *" at bounding box center [679, 312] width 619 height 40
paste input "MENSUALIDAD: $20,090.03 PLAZO: 60 MESES"
type input "MENSUALIDAD: $20,090.03 PLAZO: 60 MESES"
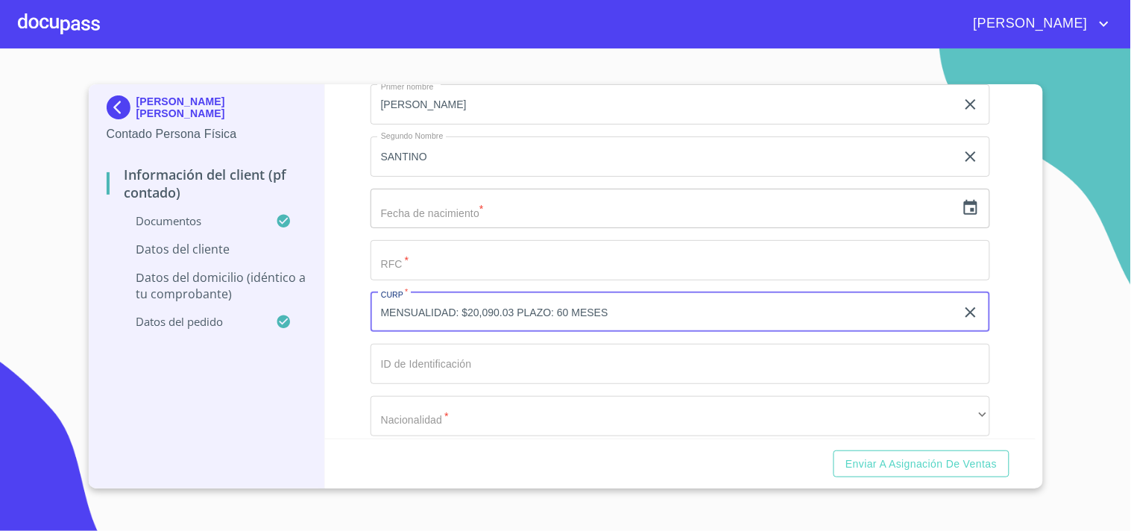
drag, startPoint x: 627, startPoint y: 302, endPoint x: 317, endPoint y: 343, distance: 312.7
click at [317, 343] on div "[PERSON_NAME] [PERSON_NAME] Contado Persona Física Información del Client (PF c…" at bounding box center [562, 286] width 946 height 404
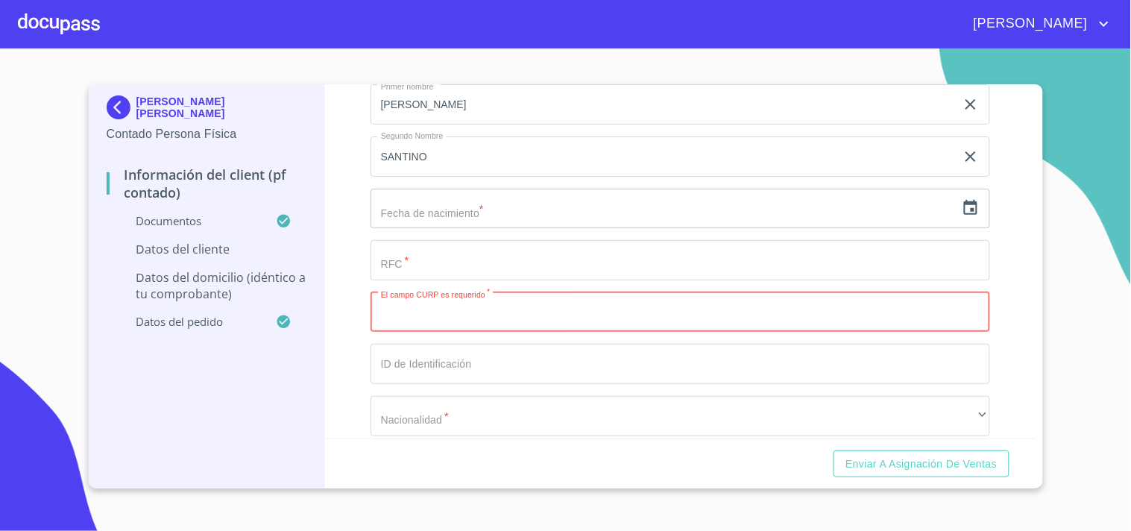
click at [406, 314] on input "Documento de identificación.   *" at bounding box center [679, 312] width 619 height 40
paste input "OING880429HJCRXS01"
type input "OING880429HJCRXS01"
click at [416, 212] on input "text" at bounding box center [662, 209] width 585 height 40
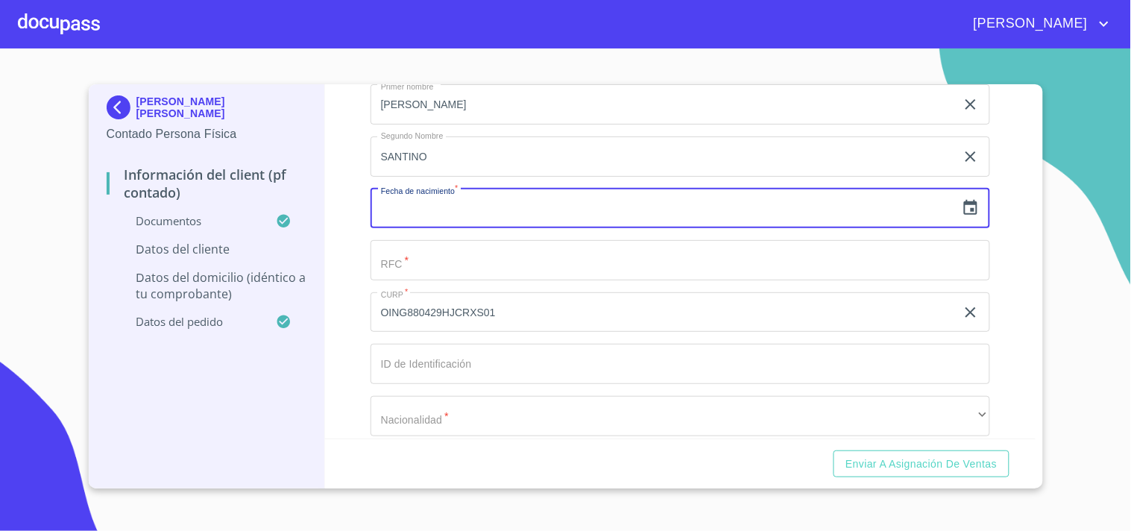
click at [961, 209] on icon "button" at bounding box center [970, 208] width 18 height 18
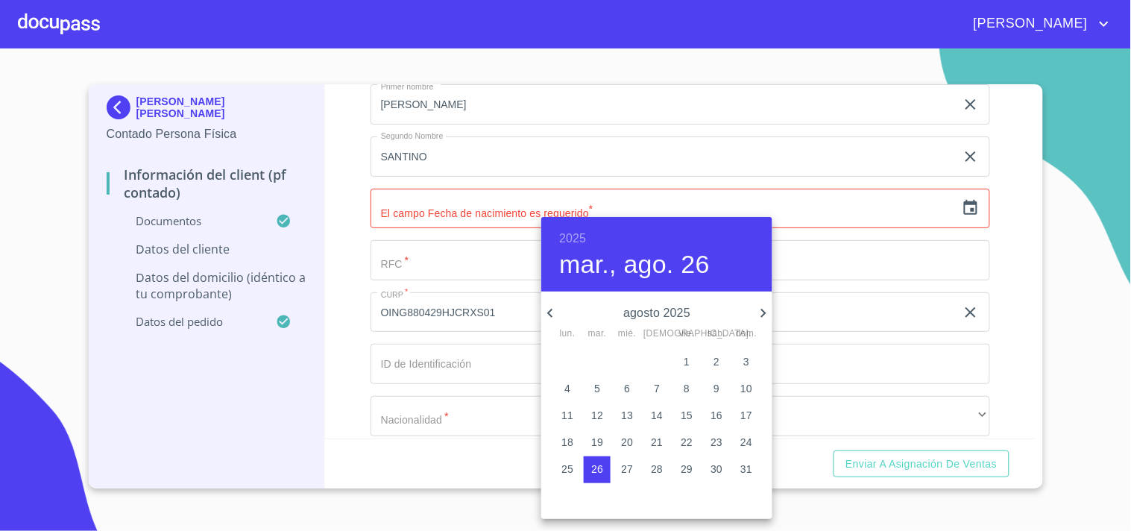
click at [574, 235] on h6 "2025" at bounding box center [572, 238] width 27 height 21
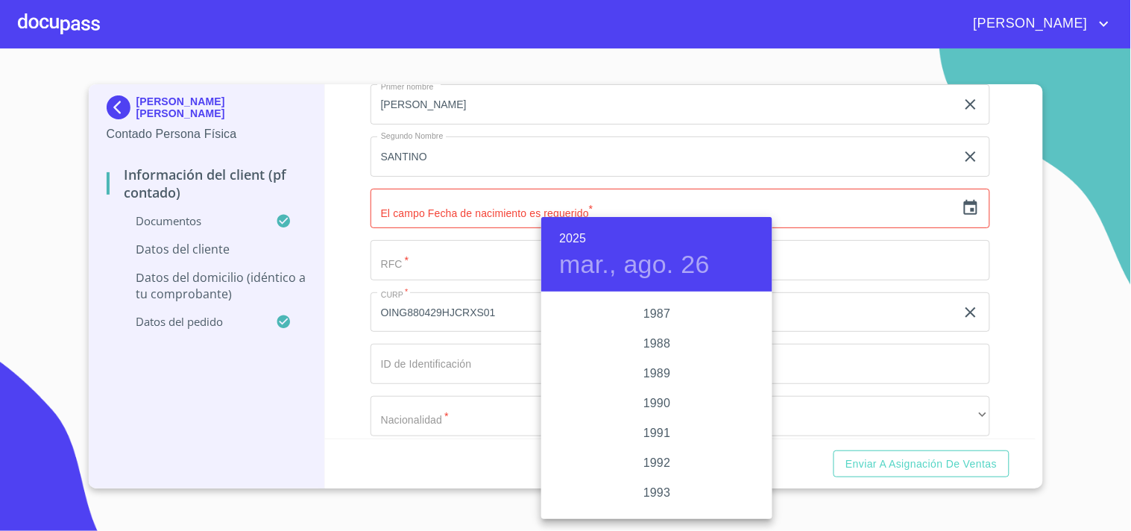
scroll to position [1815, 0]
click at [648, 370] on div "1988" at bounding box center [656, 372] width 231 height 30
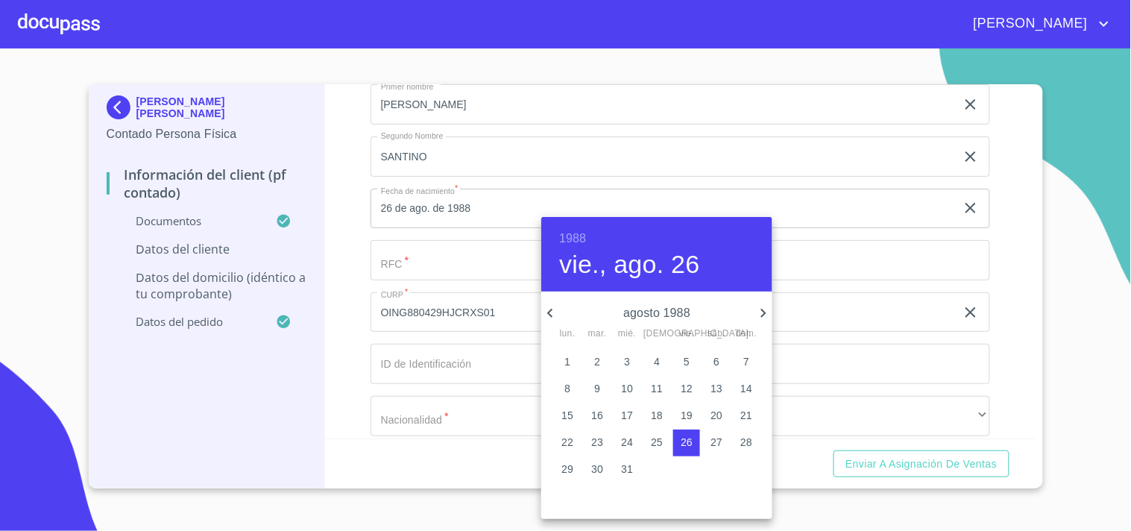
click at [548, 313] on icon "button" at bounding box center [549, 313] width 5 height 9
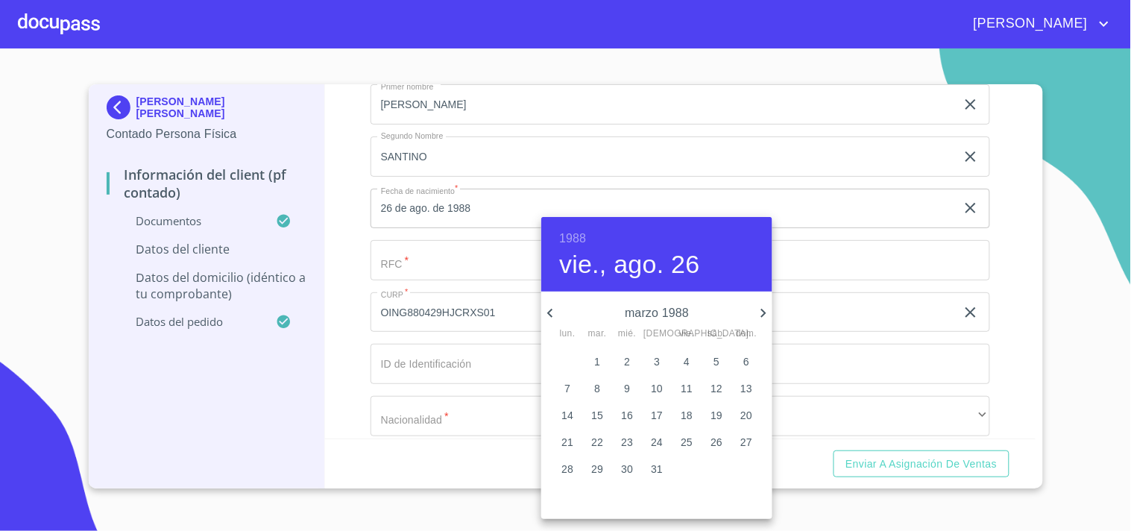
click at [548, 313] on icon "button" at bounding box center [549, 313] width 5 height 9
click at [764, 314] on icon "button" at bounding box center [763, 313] width 5 height 9
click at [546, 314] on icon "button" at bounding box center [550, 313] width 18 height 18
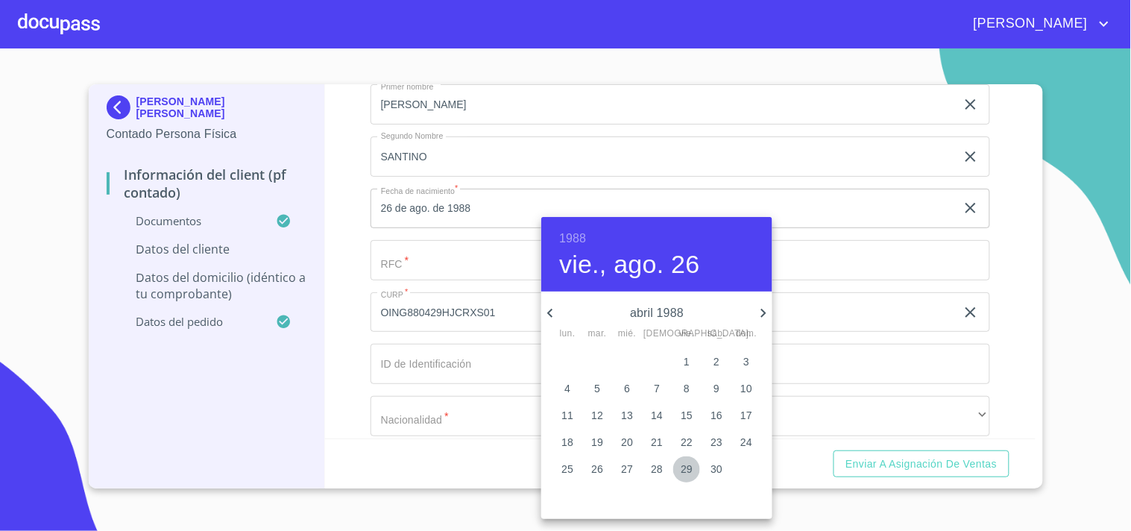
click at [687, 468] on p "29" at bounding box center [686, 468] width 12 height 15
type input "29 de abr. de 1988"
click at [832, 358] on div at bounding box center [565, 265] width 1131 height 531
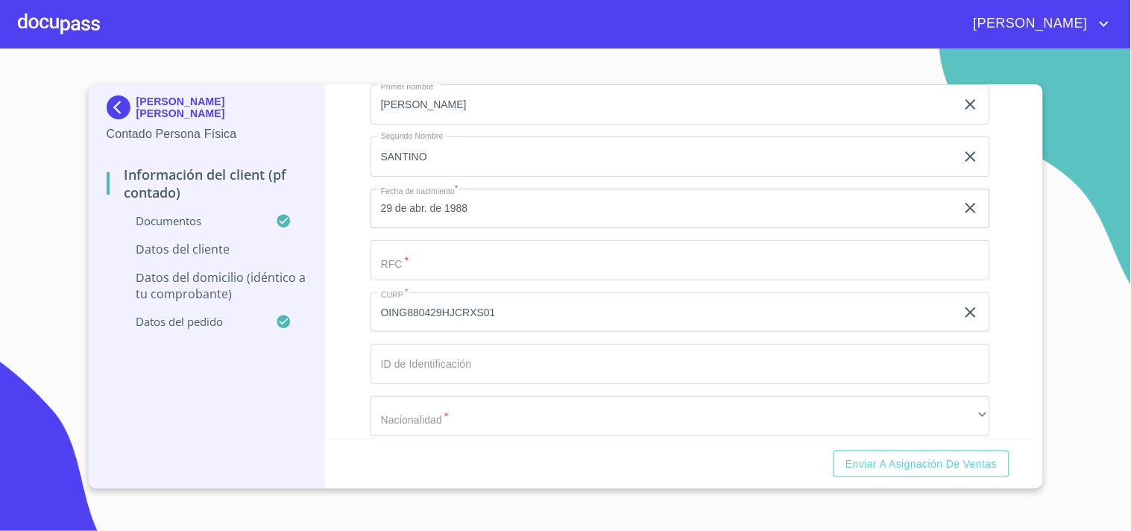
click at [402, 256] on input "Documento de identificación.   *" at bounding box center [679, 260] width 619 height 40
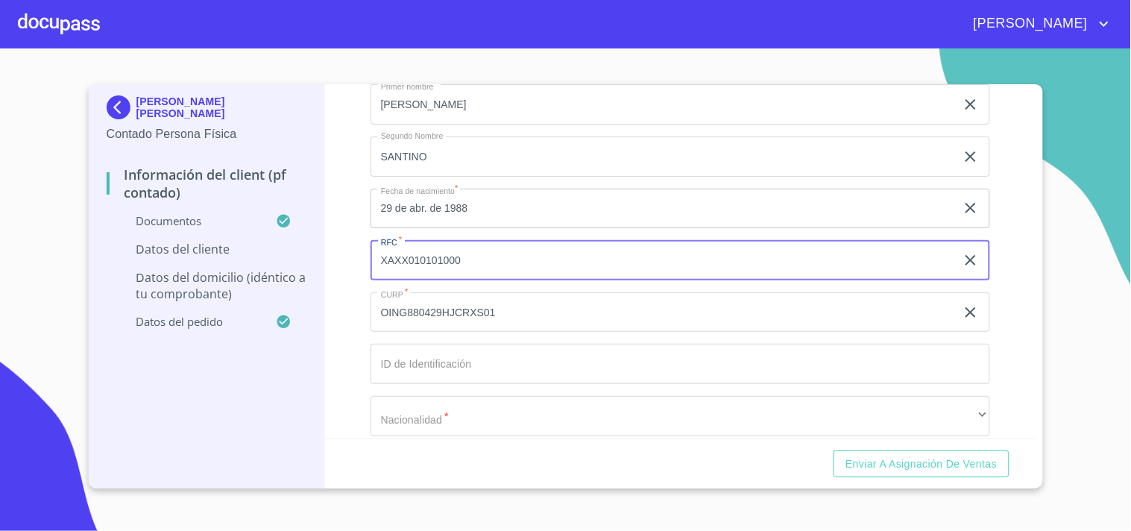
type input "XAXX010101000"
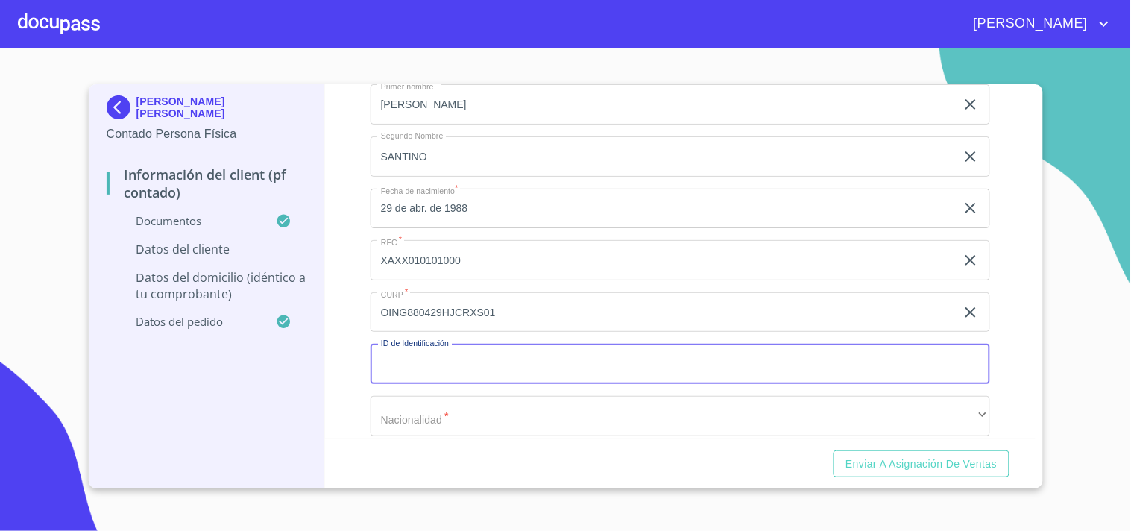
click at [429, 358] on input "Documento de identificación.   *" at bounding box center [679, 364] width 619 height 40
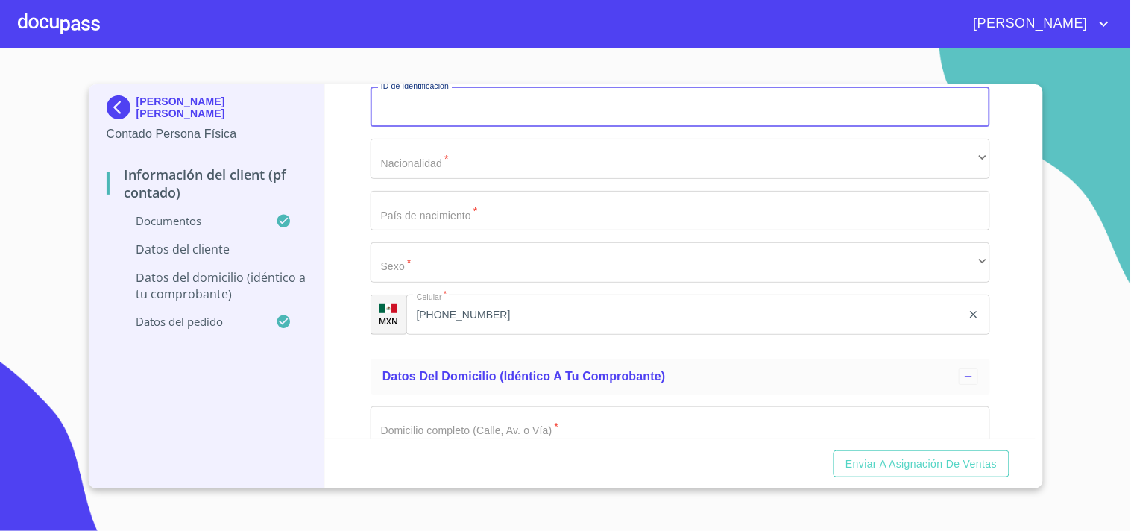
scroll to position [2897, 0]
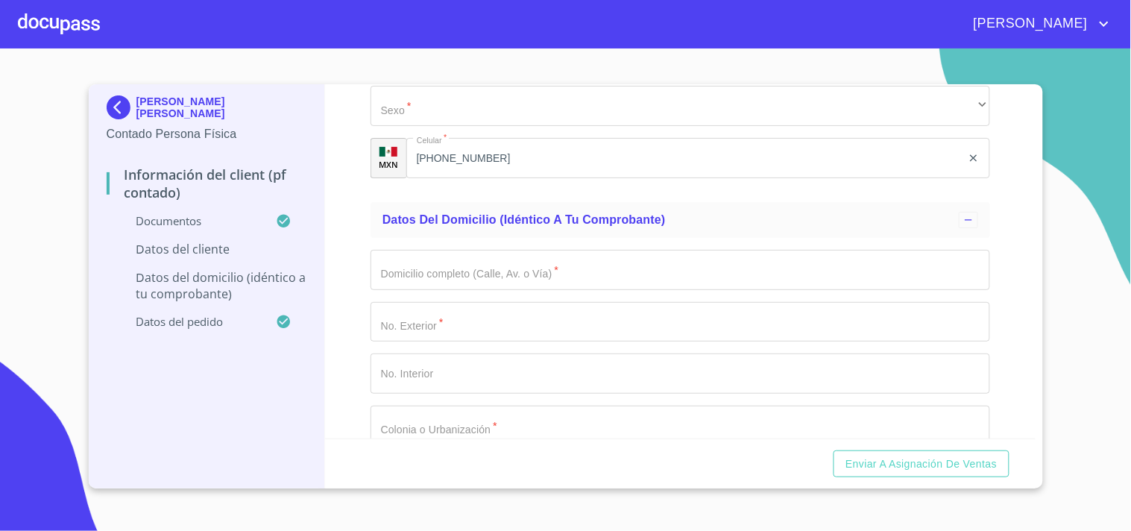
click at [396, 276] on input "Documento de identificación.   *" at bounding box center [679, 270] width 619 height 40
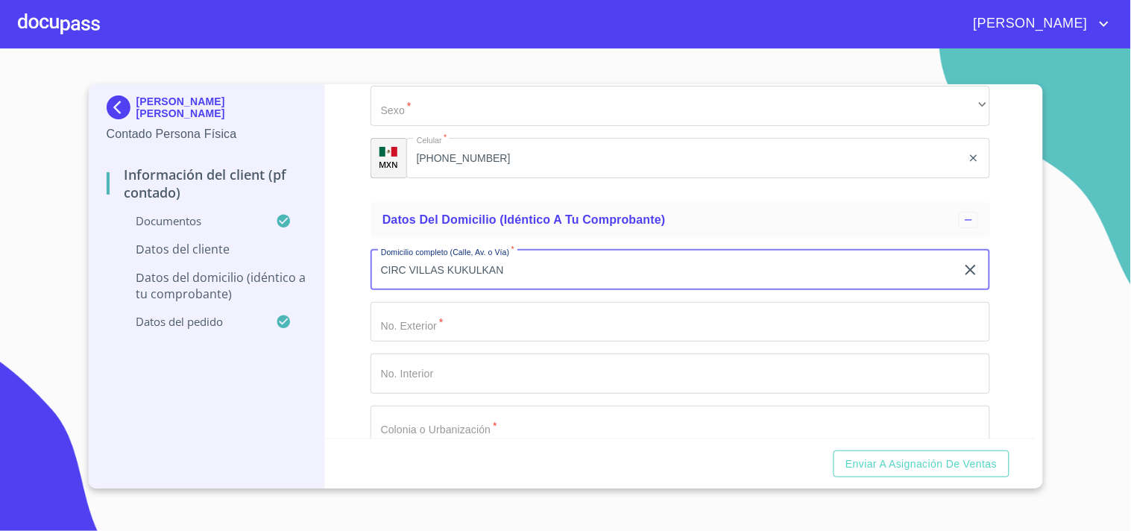
type input "CIRC VILLAS KUKULKAN"
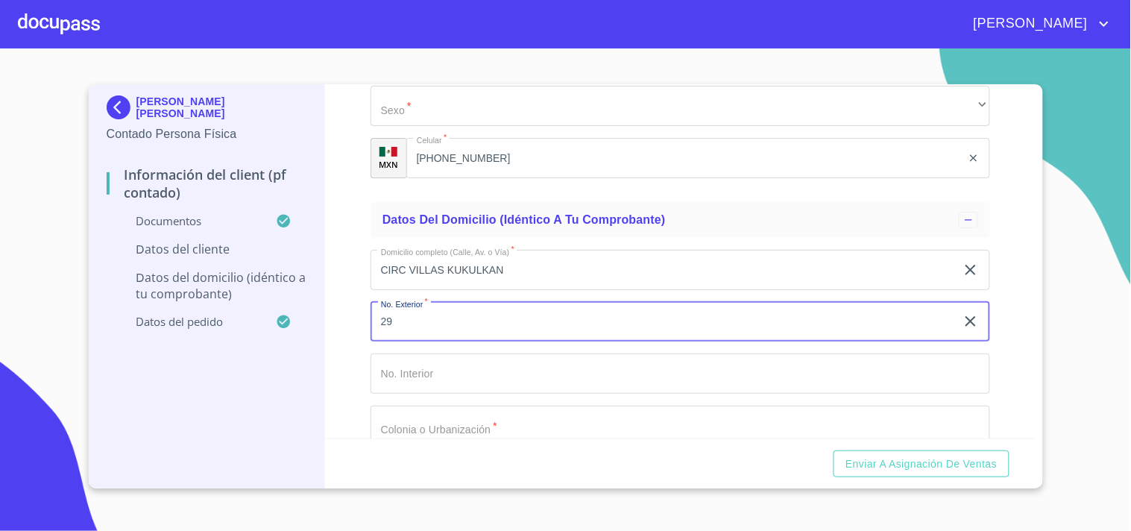
type input "29"
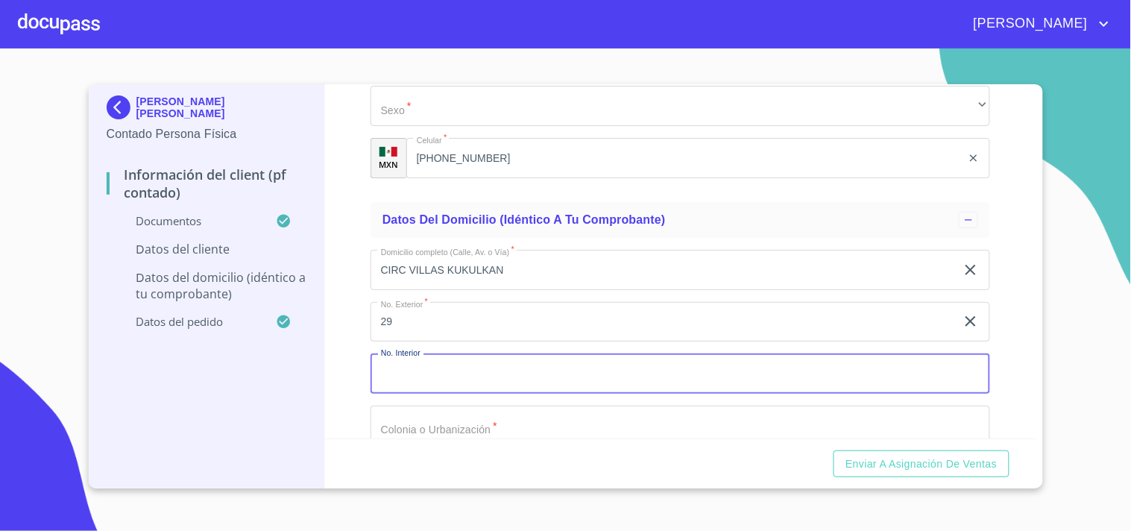
scroll to position [2900, 0]
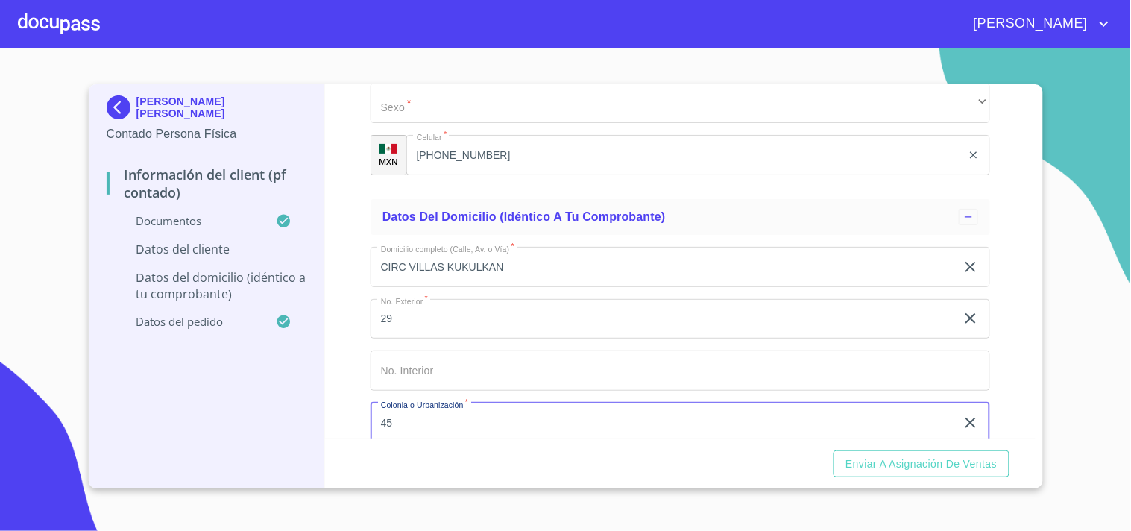
type input "4"
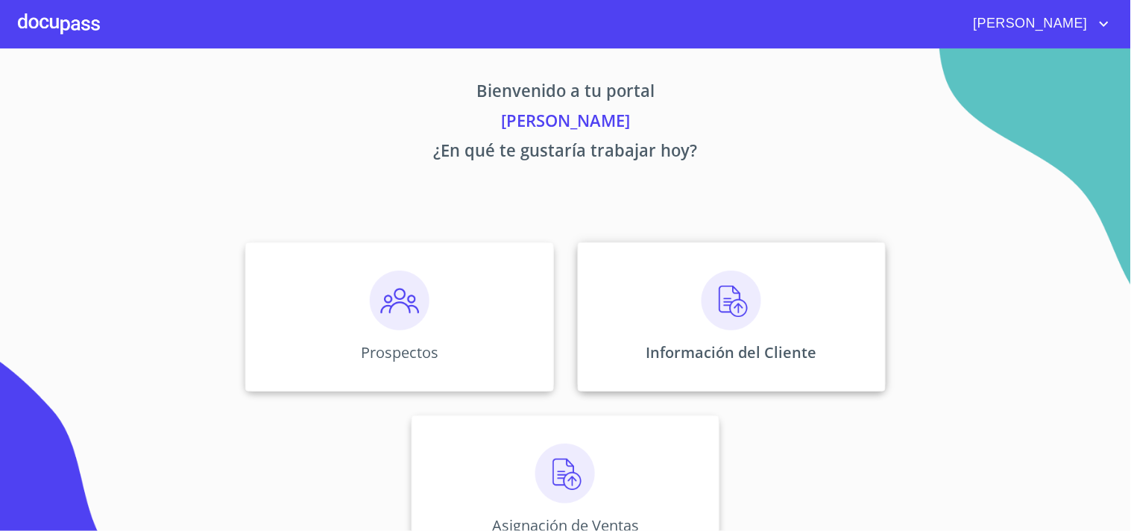
click at [718, 310] on img at bounding box center [731, 301] width 60 height 60
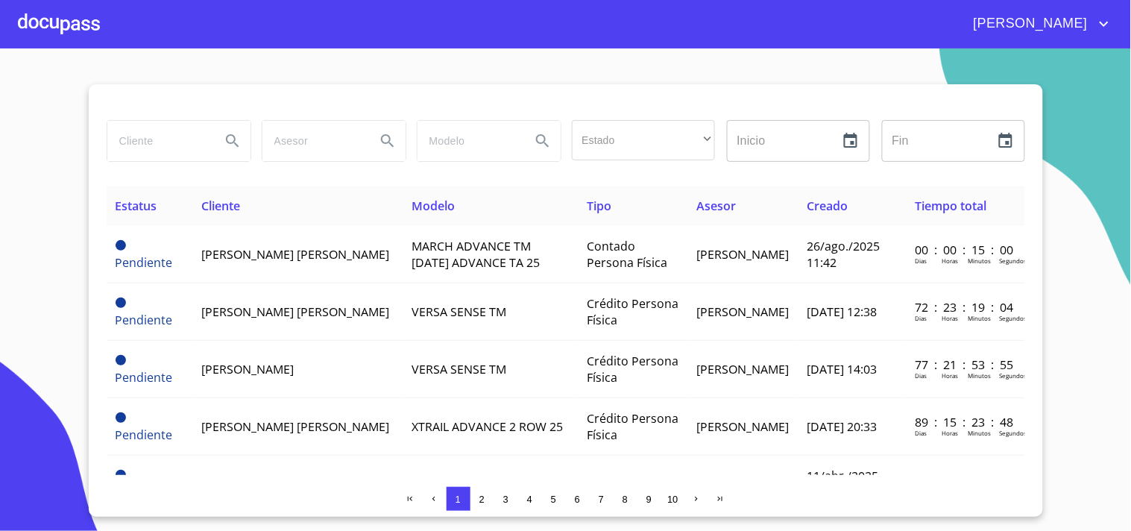
click at [139, 145] on input "search" at bounding box center [157, 141] width 101 height 40
type input "ALAN MICHELLE"
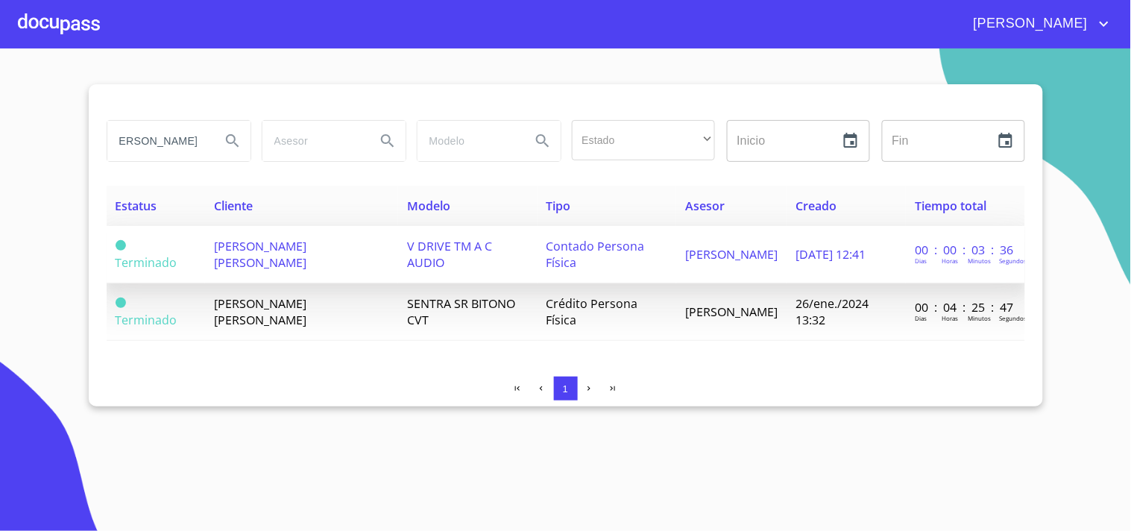
click at [239, 256] on span "ALAN MICHELLE PINTO RIVERA" at bounding box center [260, 254] width 92 height 33
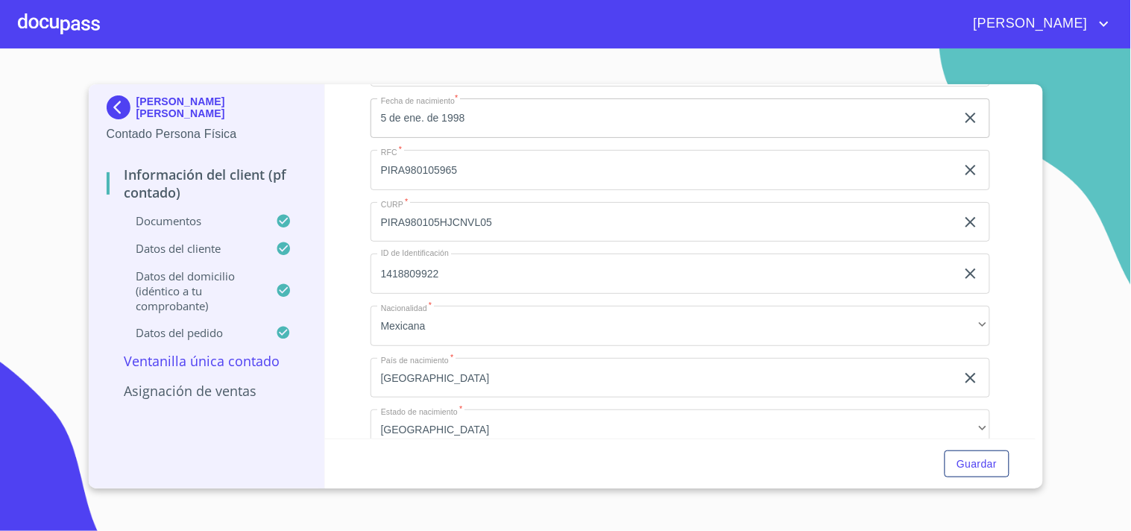
scroll to position [2815, 0]
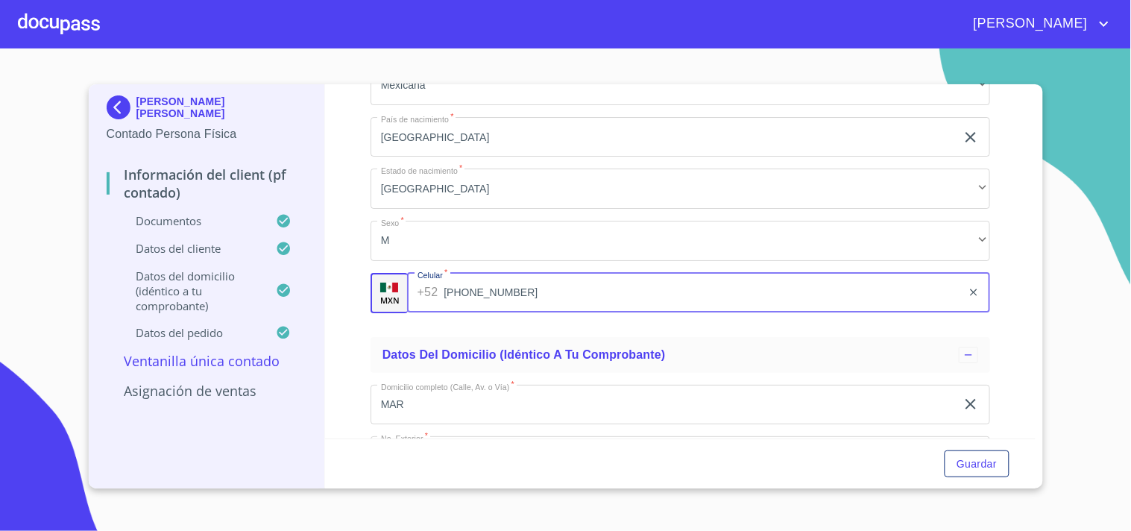
click at [540, 293] on input "(33)29846158" at bounding box center [702, 293] width 518 height 40
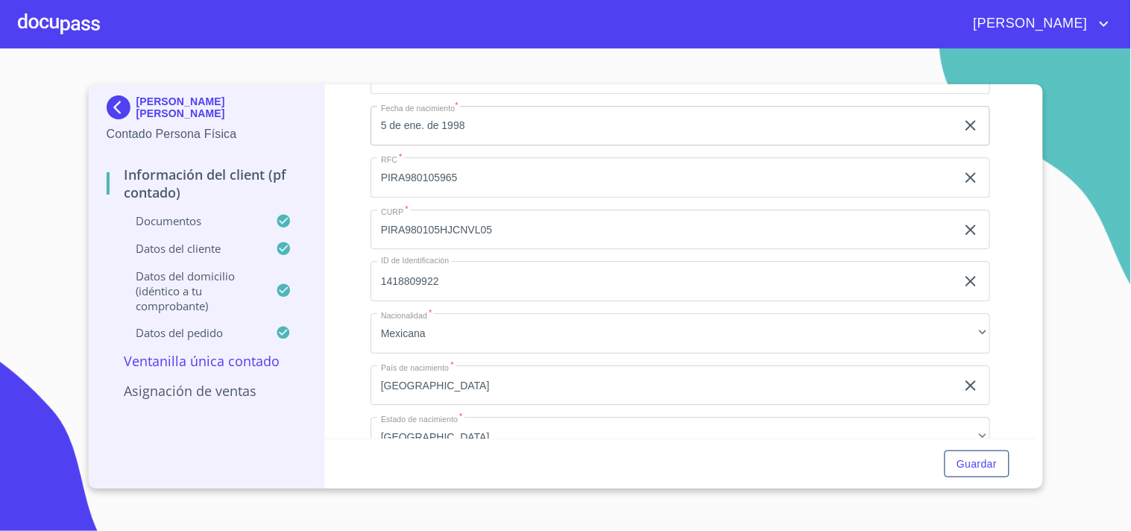
click at [504, 229] on input "PIRA980105HJCNVL05" at bounding box center [662, 229] width 585 height 40
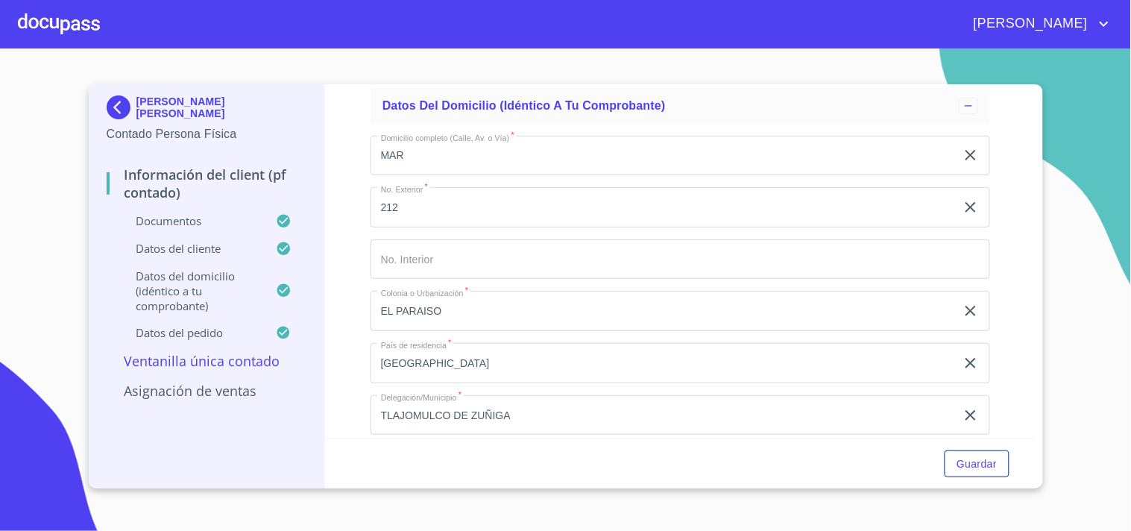
scroll to position [3229, 0]
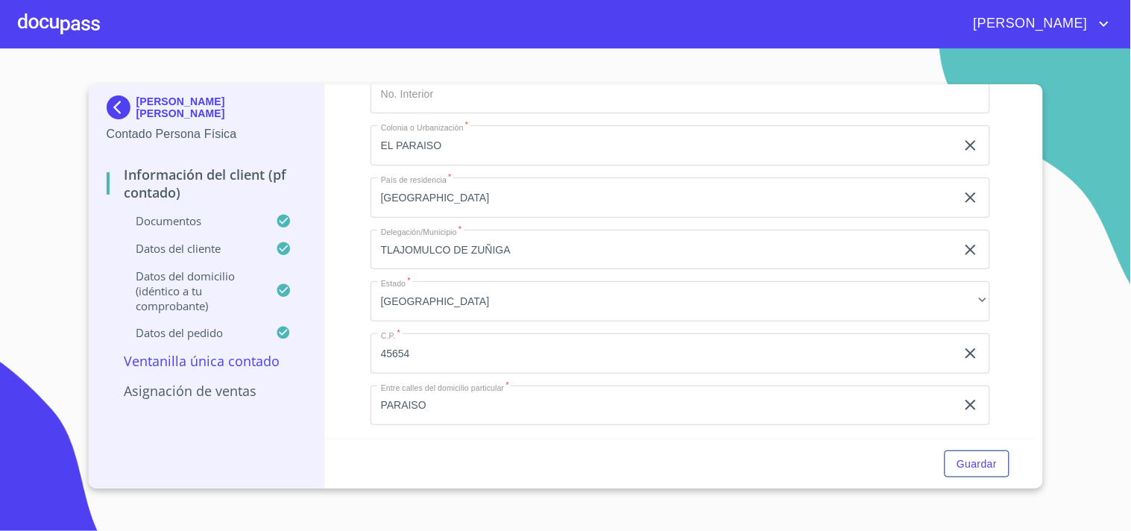
click at [468, 347] on input "45654" at bounding box center [662, 353] width 585 height 40
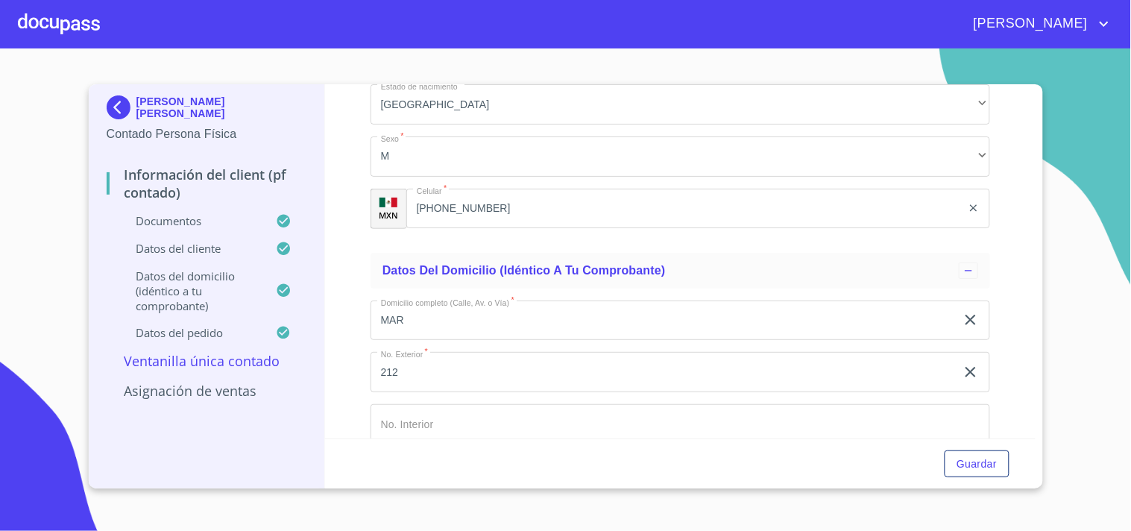
scroll to position [2897, 0]
click at [507, 314] on input "MAR" at bounding box center [662, 322] width 585 height 40
click at [57, 26] on div at bounding box center [59, 24] width 82 height 48
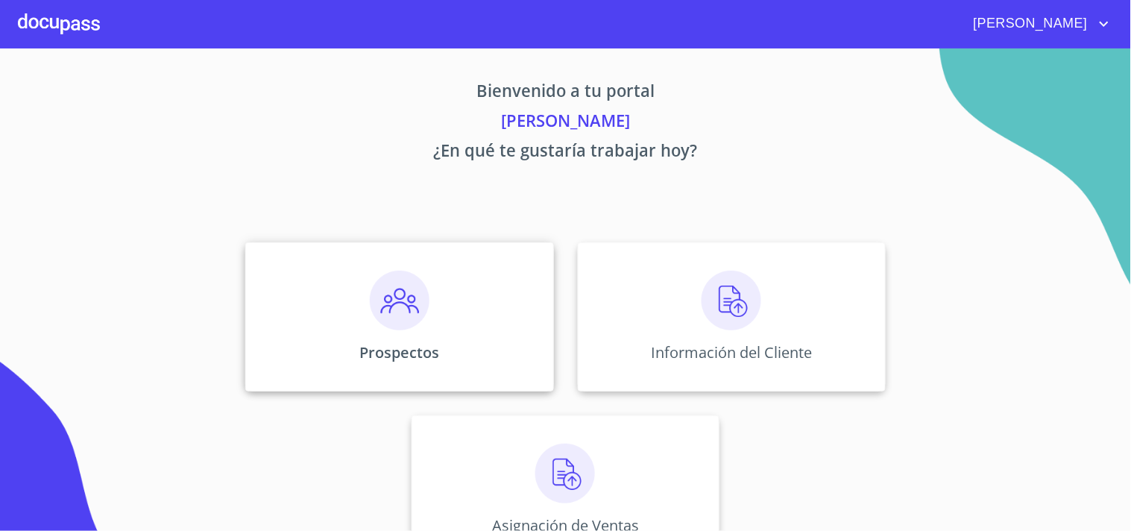
click at [396, 314] on img at bounding box center [400, 301] width 60 height 60
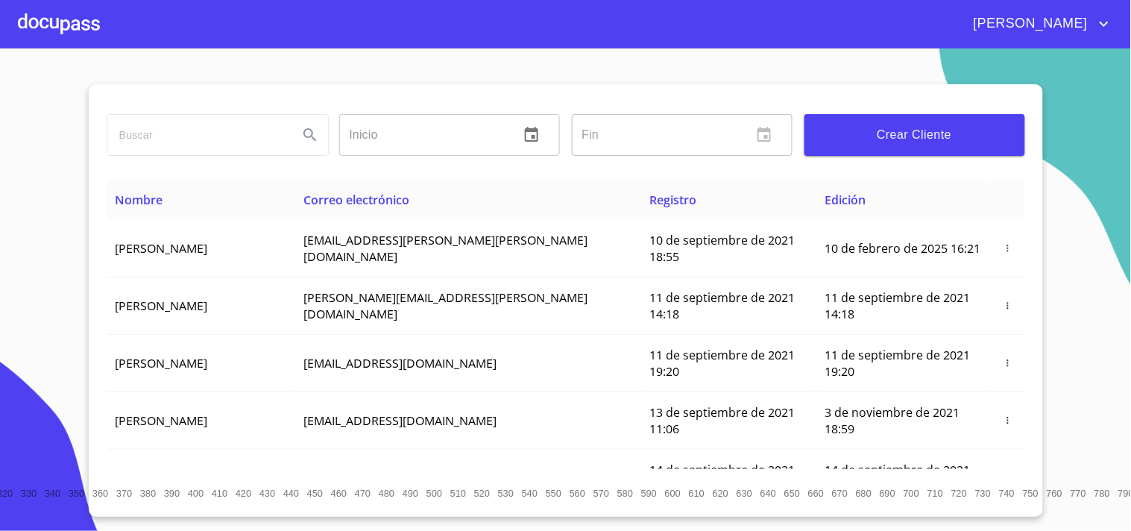
click at [154, 145] on input "search" at bounding box center [196, 135] width 179 height 40
type input "ALAN MICHELLE"
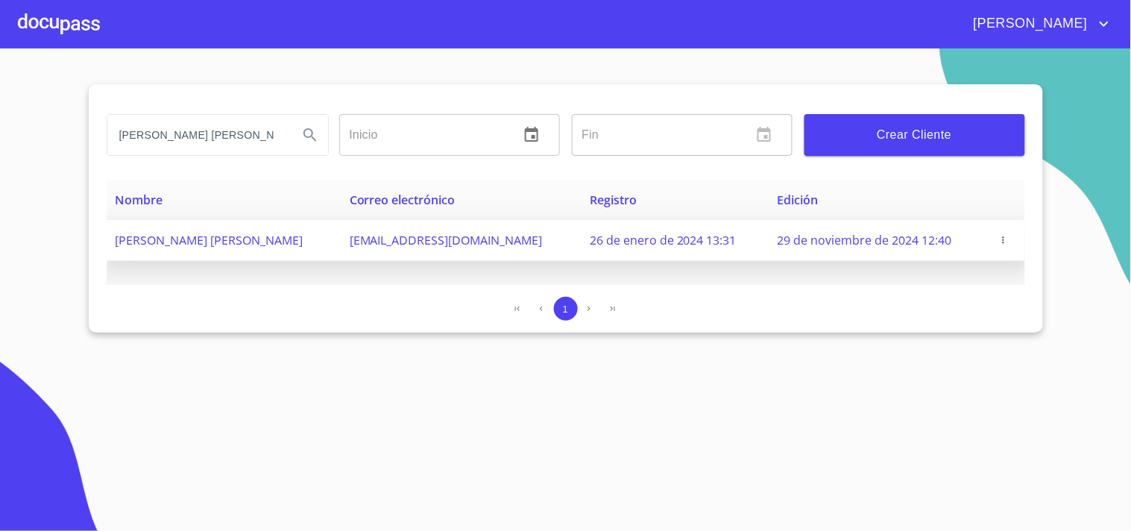
click at [1008, 247] on td at bounding box center [1005, 240] width 37 height 41
click at [1002, 238] on icon "button" at bounding box center [1002, 239] width 1 height 7
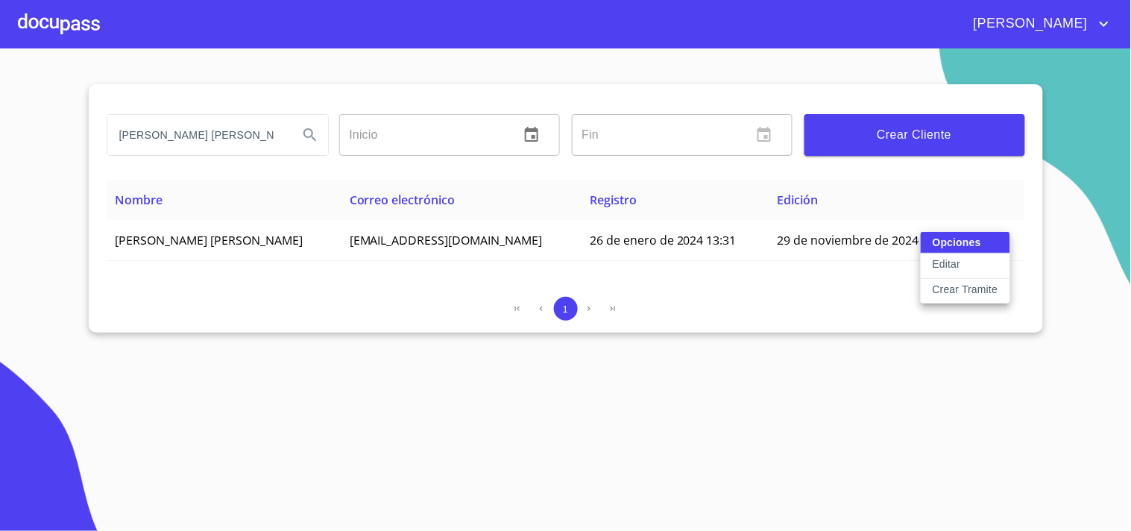
click at [954, 288] on p "Crear Tramite" at bounding box center [965, 289] width 66 height 15
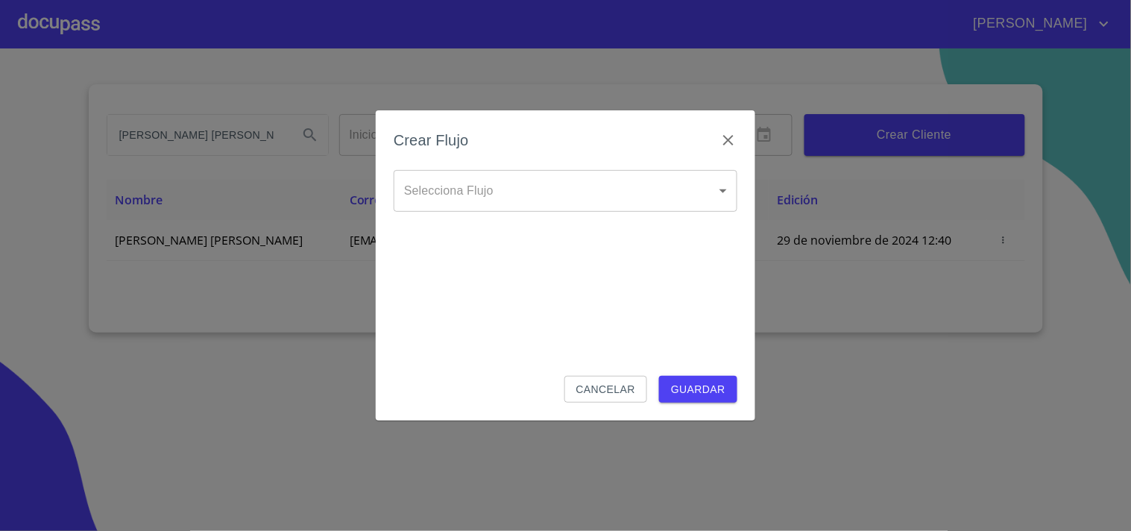
click at [452, 190] on body "JUAN ALAN MICHELLE Inicio ​ Fin ​ Crear Cliente Nombre Correo electrónico Regis…" at bounding box center [565, 265] width 1131 height 531
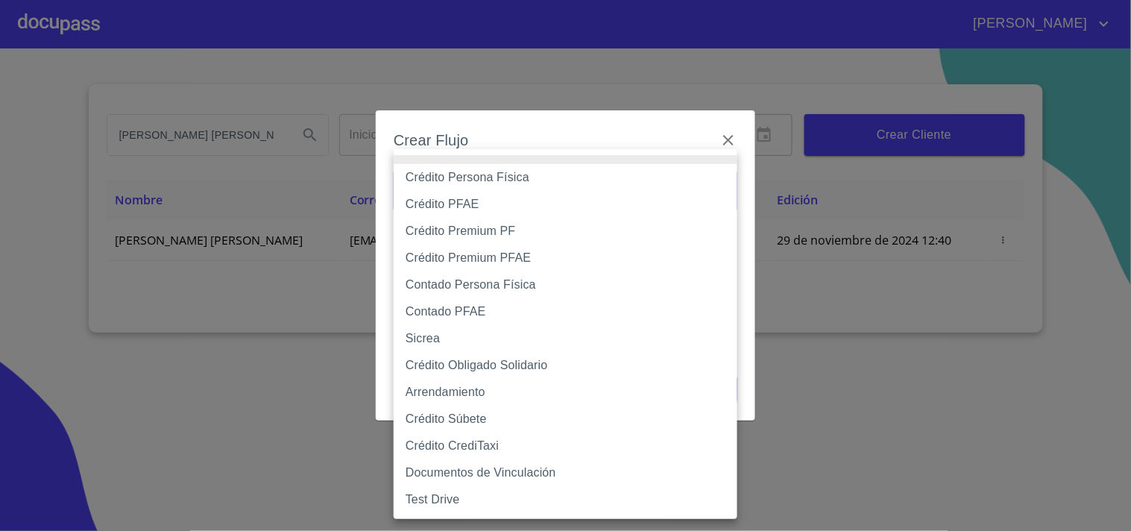
click at [486, 287] on li "Contado Persona Física" at bounding box center [565, 284] width 344 height 27
type input "60bf975b0d9865ccc2471536"
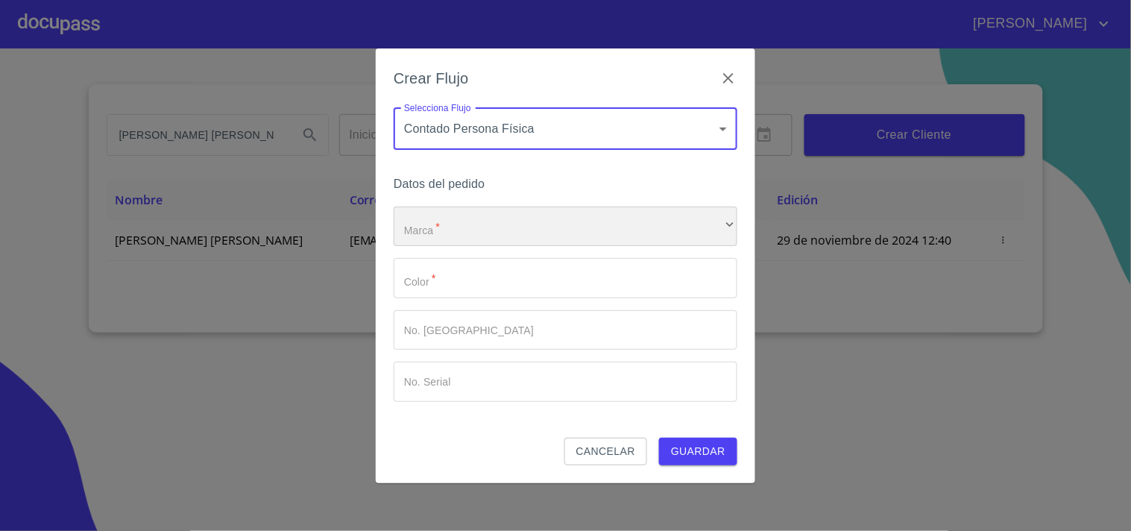
click at [434, 228] on div "​" at bounding box center [565, 226] width 344 height 40
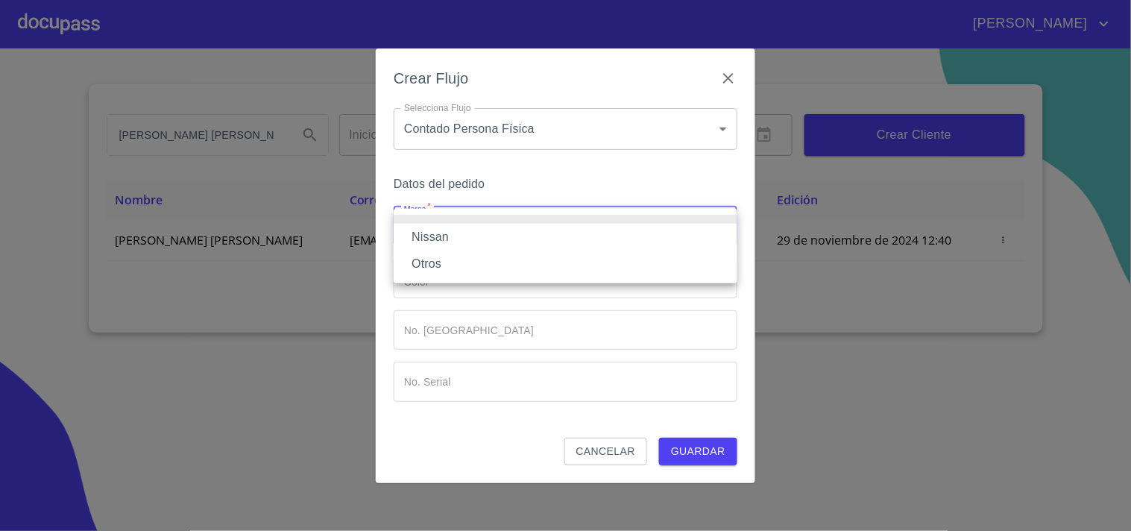
click at [448, 230] on li "Nissan" at bounding box center [565, 237] width 344 height 27
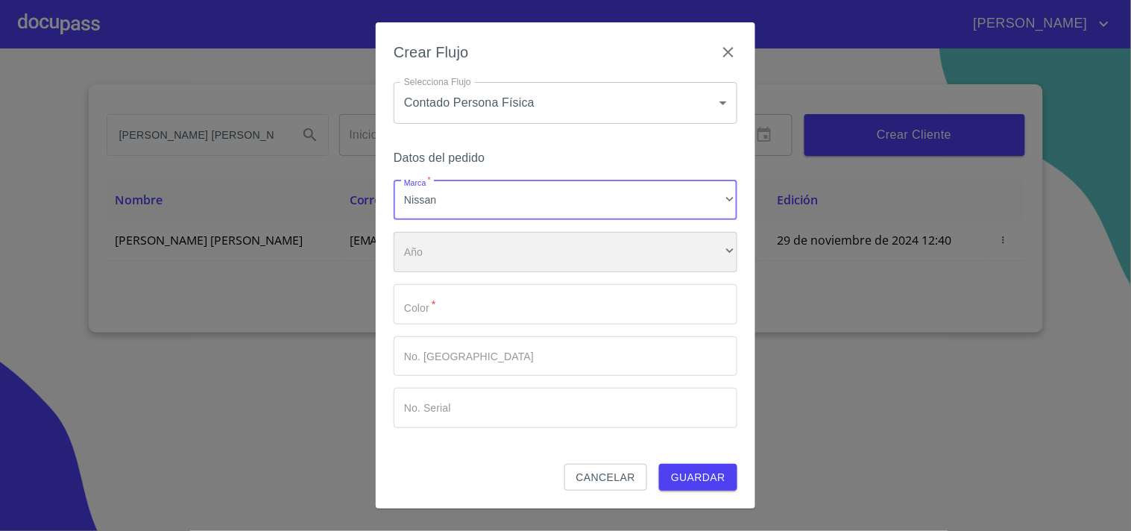
click at [434, 266] on div "​" at bounding box center [565, 252] width 344 height 40
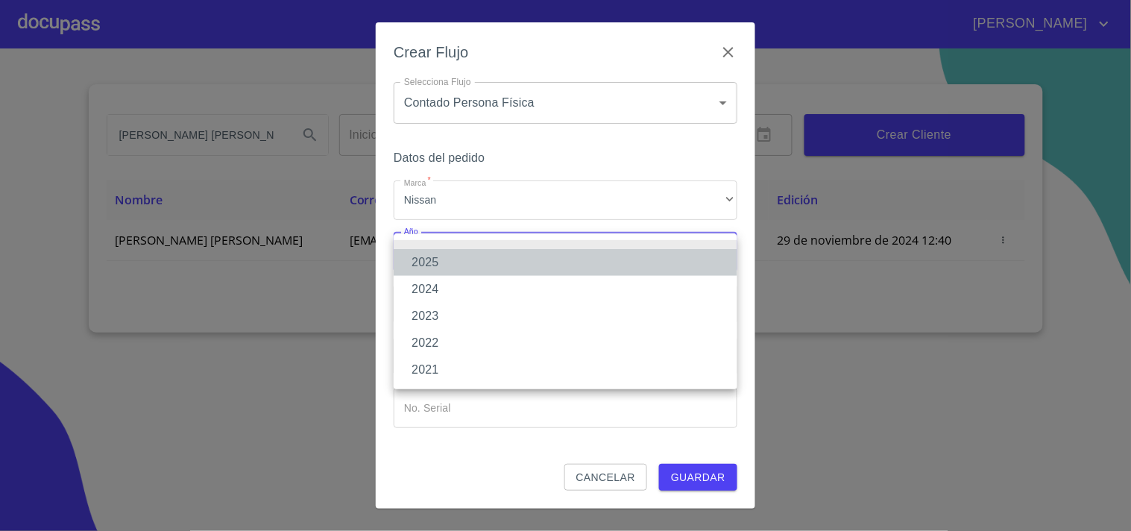
click at [434, 266] on li "2025" at bounding box center [565, 262] width 344 height 27
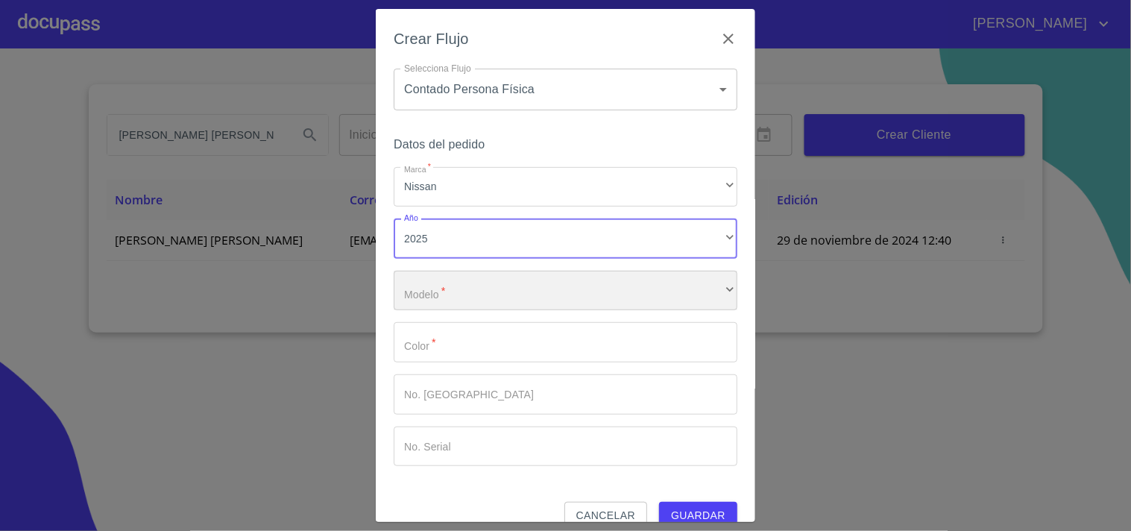
click at [432, 294] on div "​" at bounding box center [565, 291] width 344 height 40
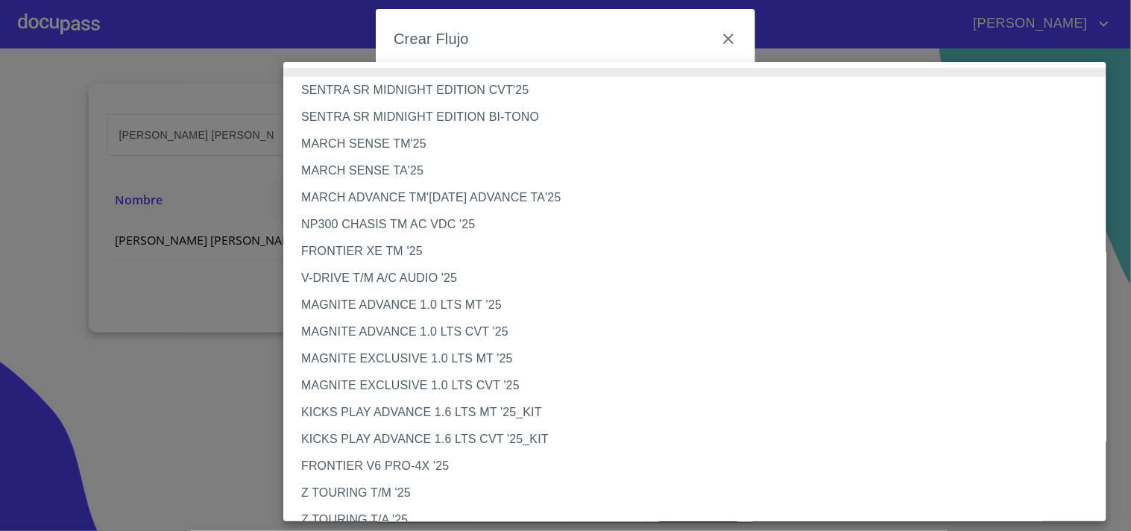
click at [383, 191] on li "MARCH ADVANCE TM'[DATE] ADVANCE TA'25" at bounding box center [700, 197] width 835 height 27
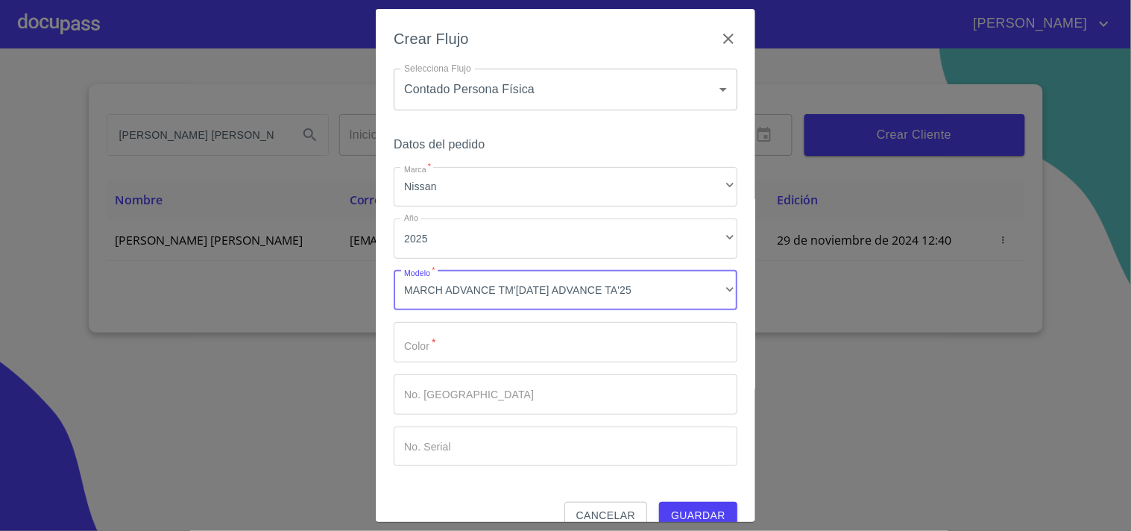
click at [440, 341] on input "Marca   *" at bounding box center [565, 342] width 344 height 40
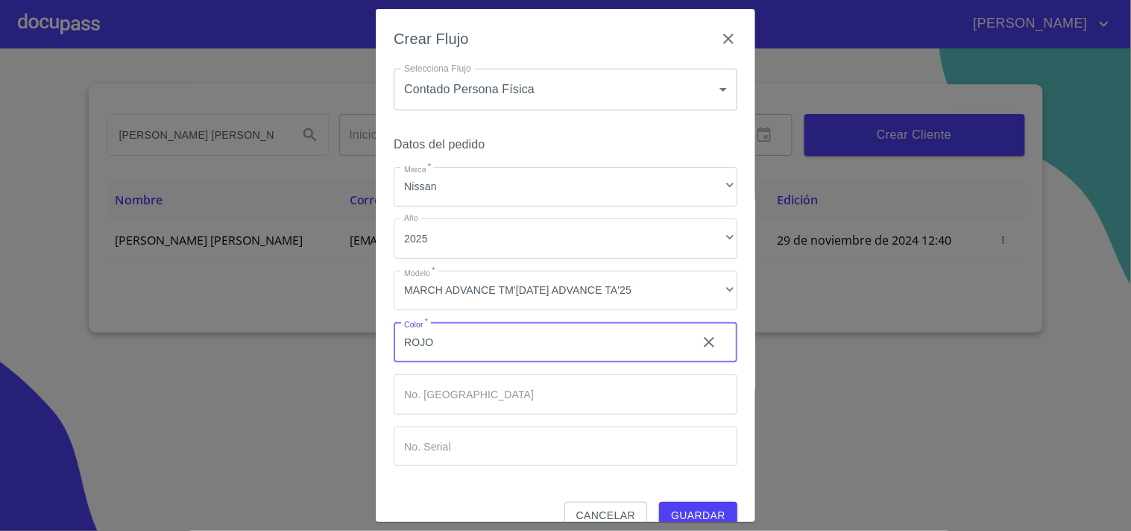
type input "ROJO"
click at [443, 411] on input "Marca   *" at bounding box center [565, 394] width 344 height 40
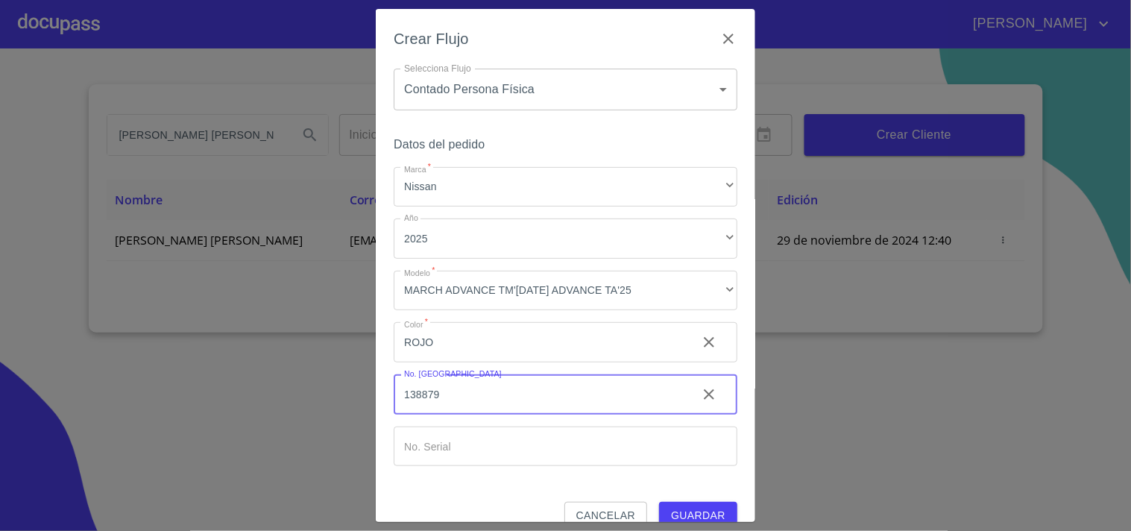
type input "138879"
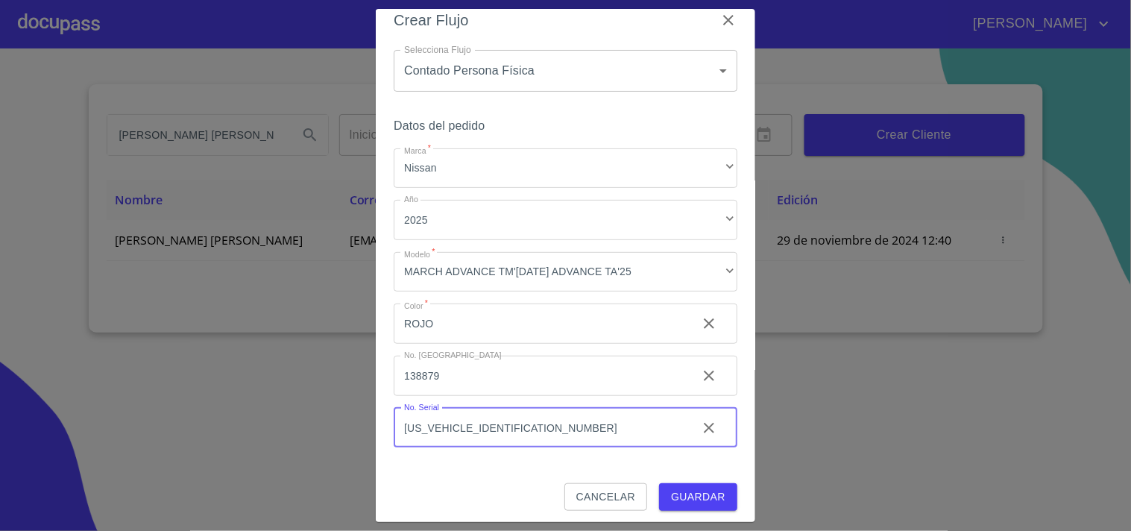
scroll to position [24, 0]
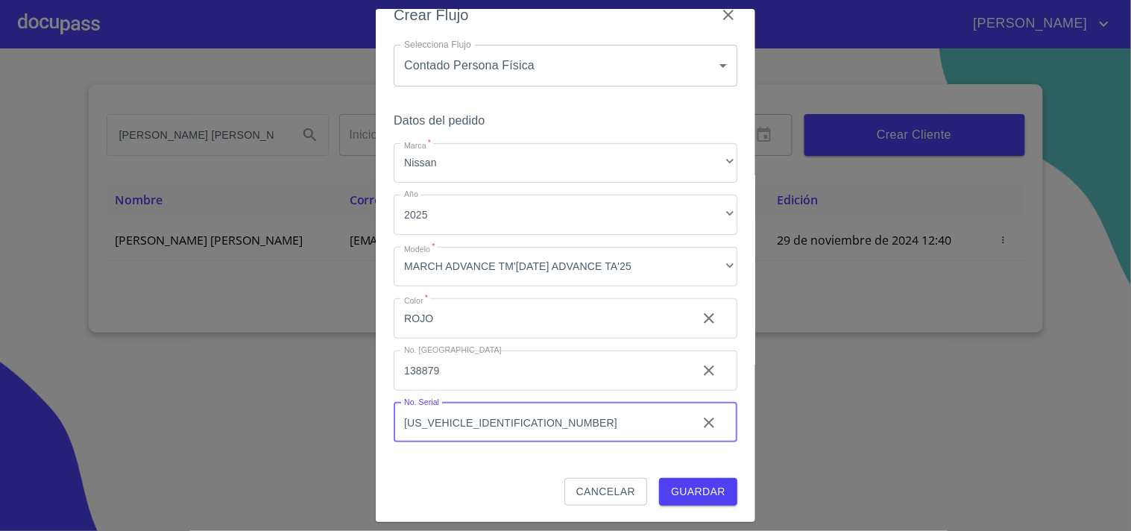
type input "3N1CK3CE6SL212863"
click at [680, 490] on span "Guardar" at bounding box center [698, 491] width 54 height 19
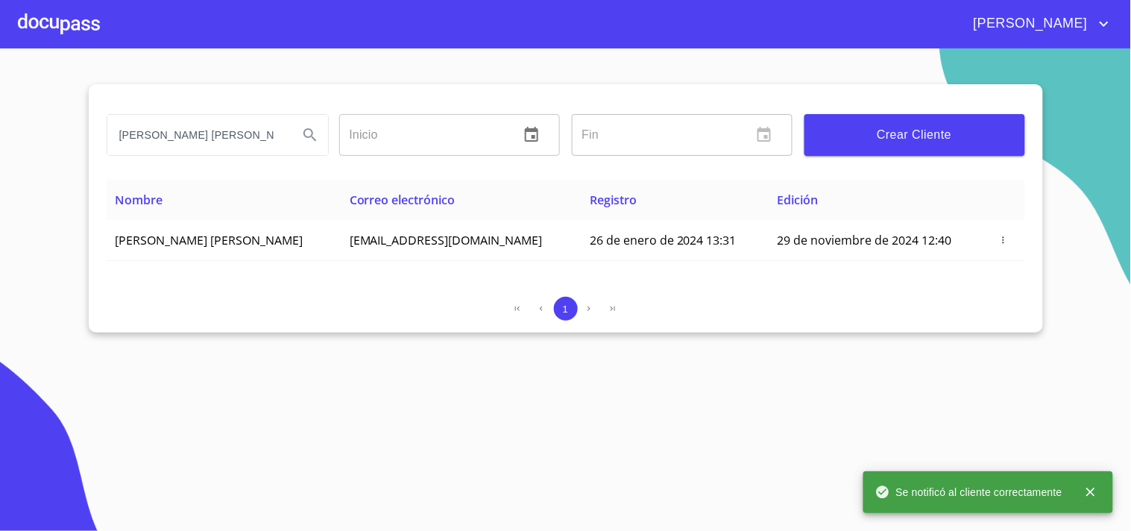
click at [42, 19] on div at bounding box center [59, 24] width 82 height 48
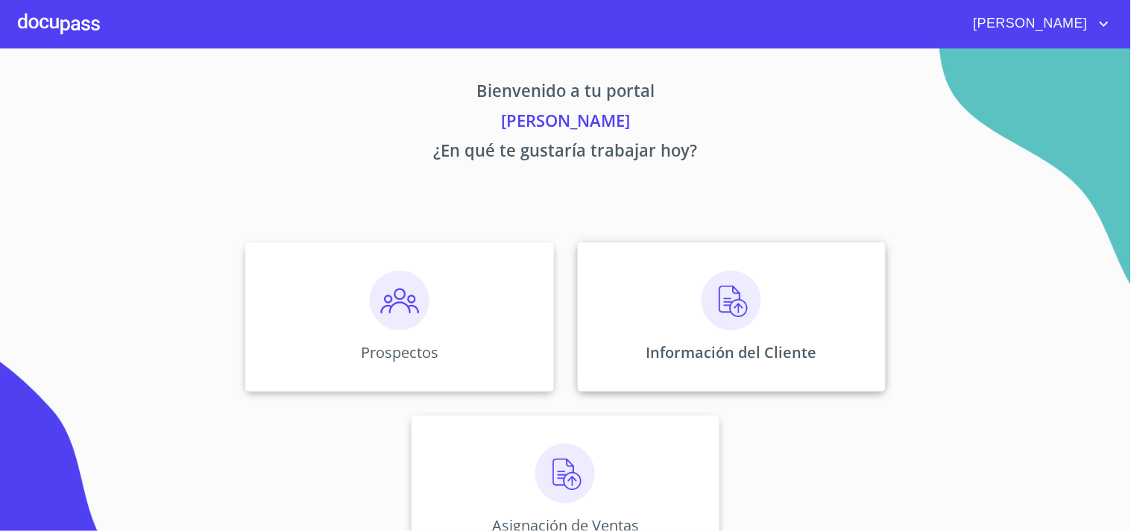
click at [729, 321] on img at bounding box center [731, 301] width 60 height 60
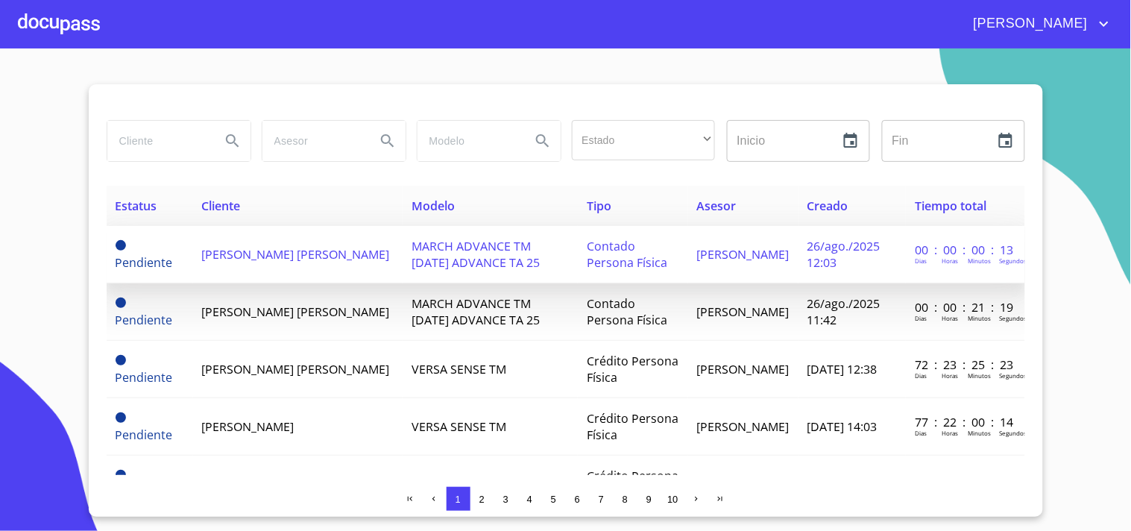
click at [279, 253] on span "ALAN MICHELLE PINTO RIVERA" at bounding box center [296, 254] width 188 height 16
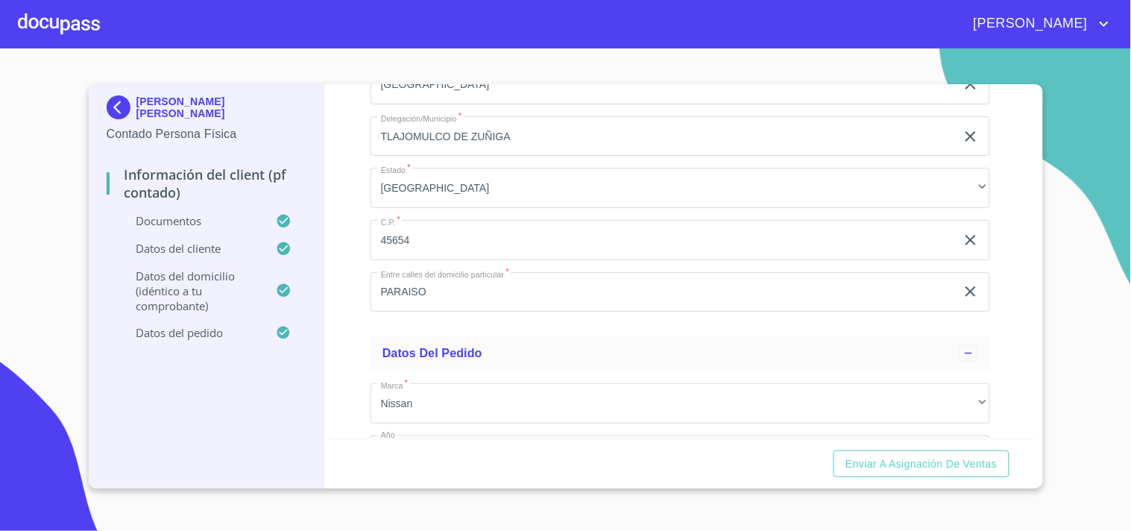
scroll to position [3548, 0]
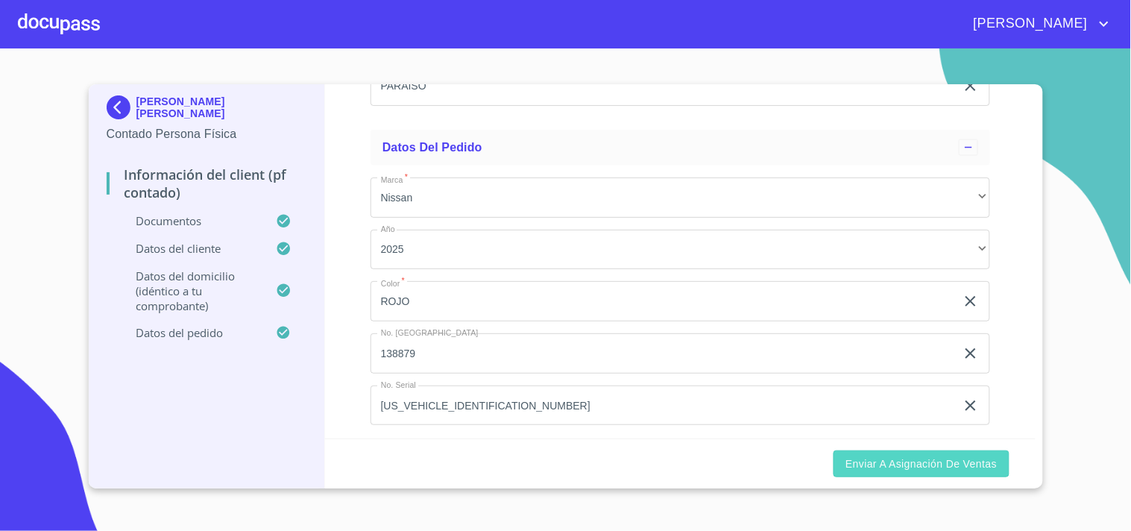
click at [926, 467] on span "Enviar a Asignación de Ventas" at bounding box center [920, 464] width 151 height 19
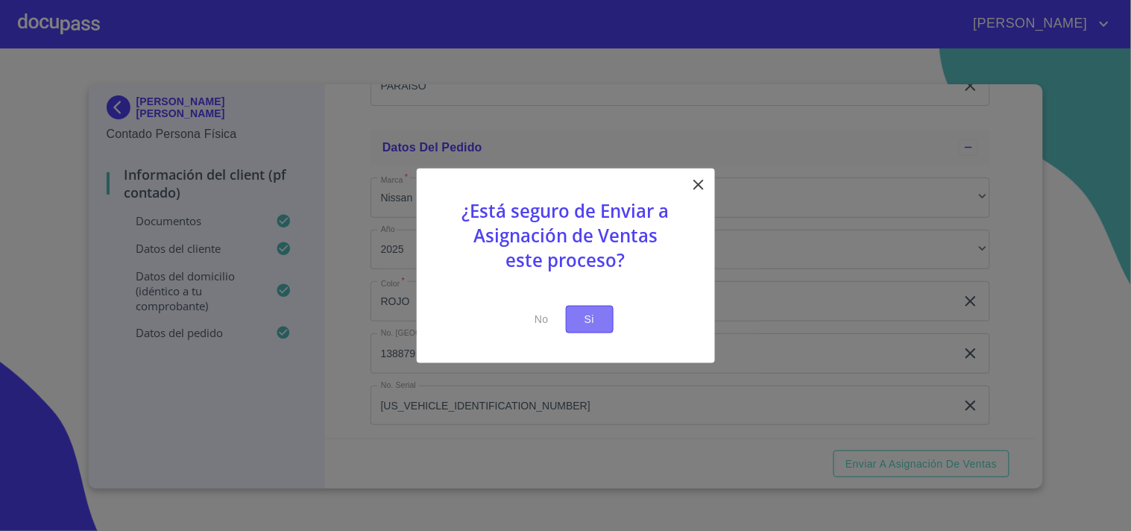
click at [580, 318] on span "Si" at bounding box center [590, 319] width 24 height 19
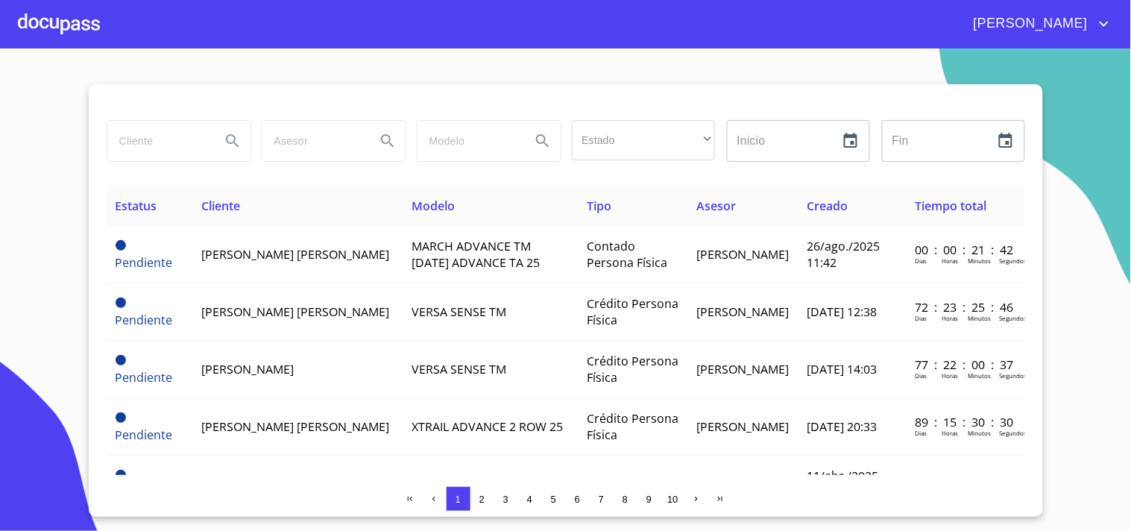
click at [78, 16] on div at bounding box center [59, 24] width 82 height 48
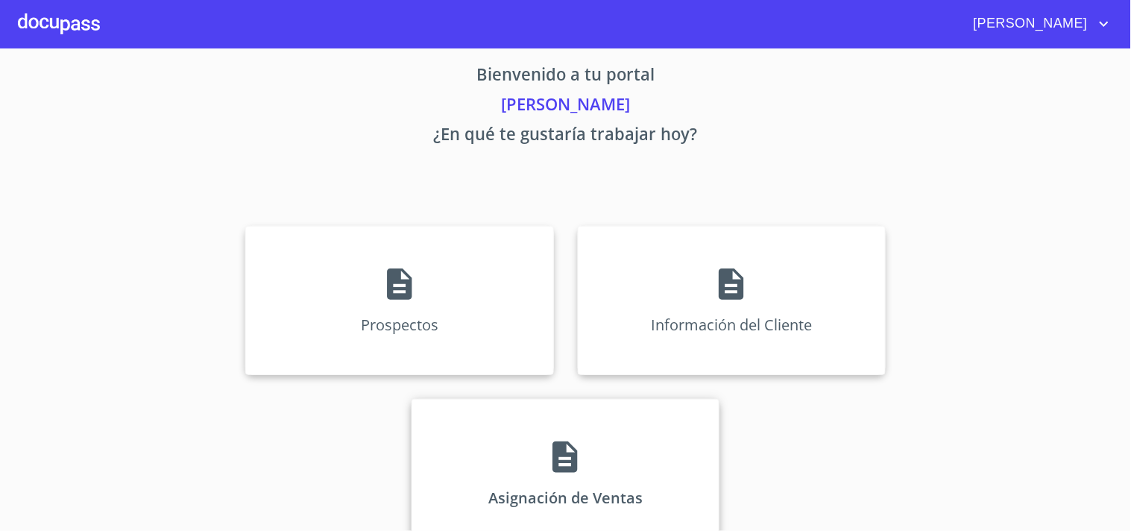
scroll to position [45, 0]
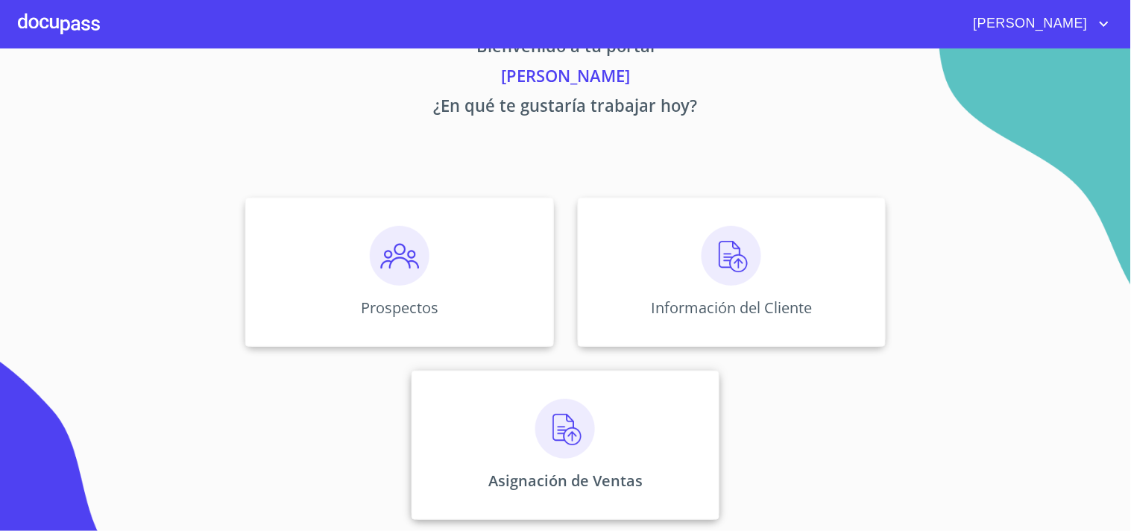
click at [550, 426] on img at bounding box center [565, 429] width 60 height 60
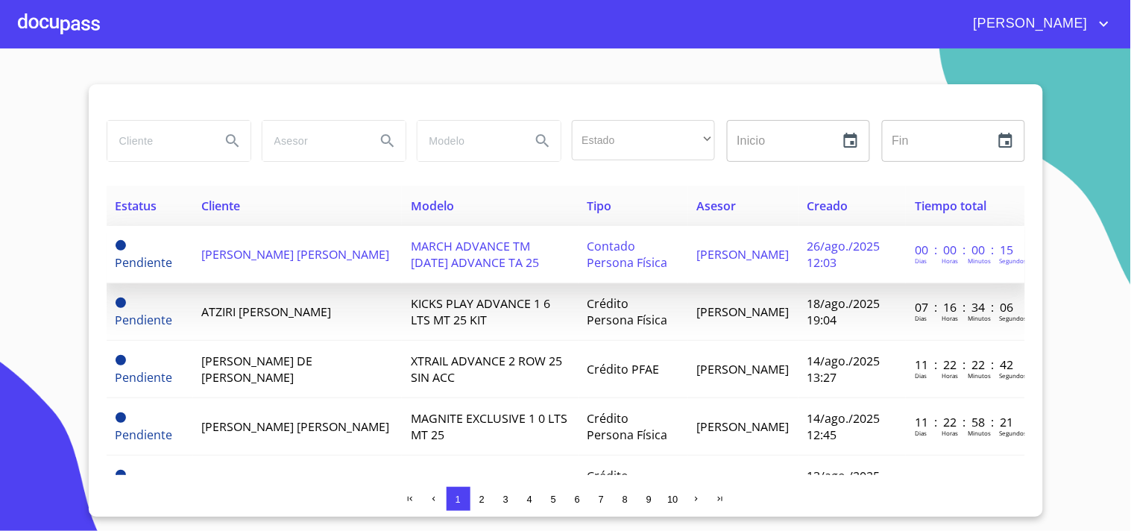
click at [249, 255] on span "ALAN MICHELLE PINTO RIVERA" at bounding box center [296, 254] width 188 height 16
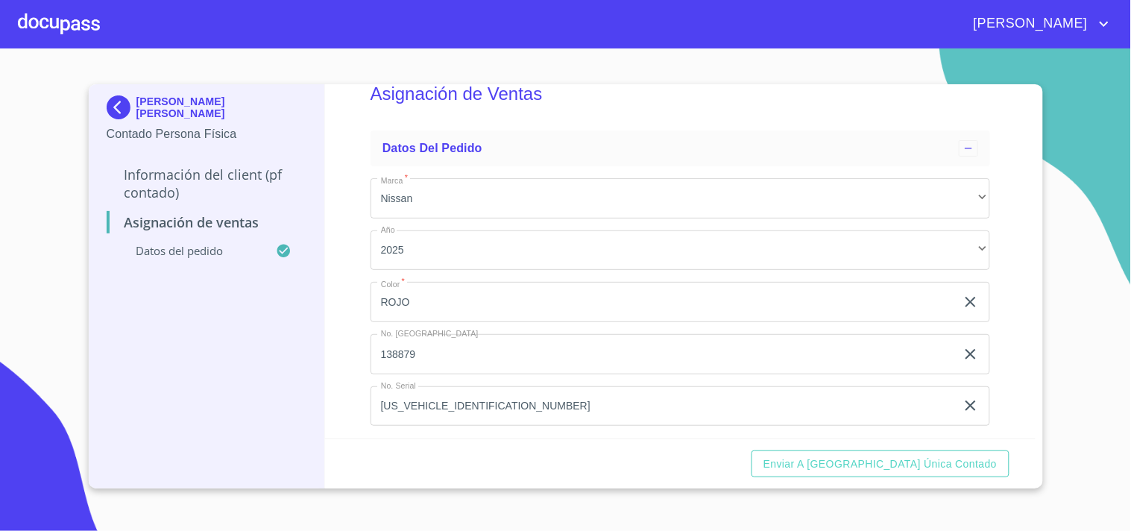
scroll to position [48, 0]
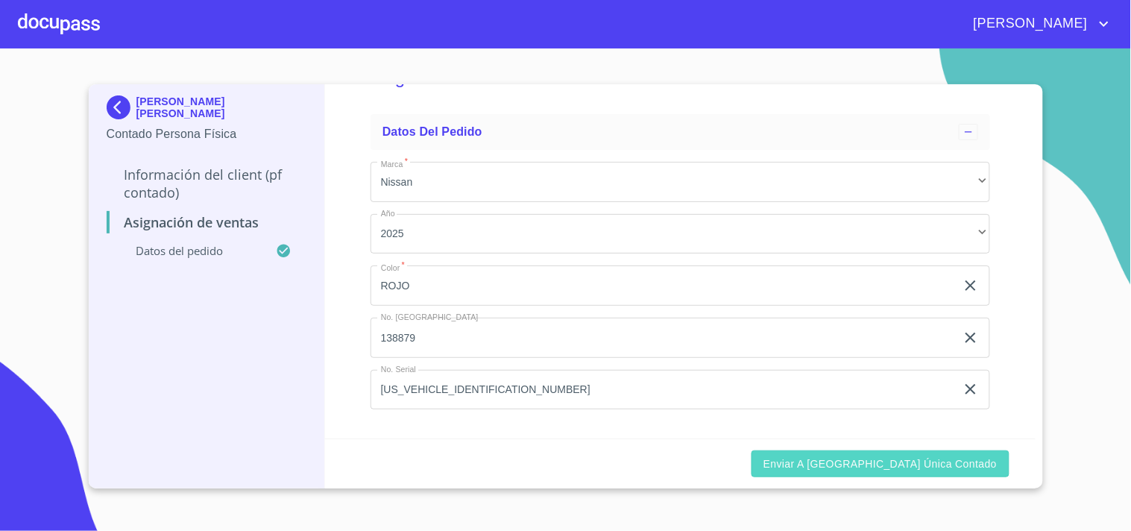
click at [897, 455] on span "Enviar a Ventanilla única contado" at bounding box center [880, 464] width 234 height 19
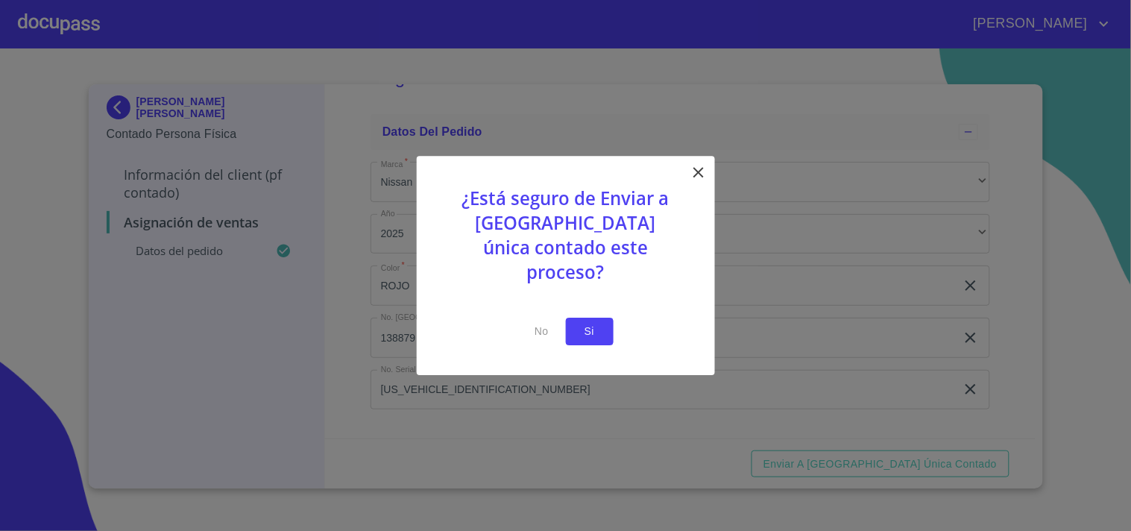
click at [596, 324] on span "Si" at bounding box center [590, 331] width 24 height 19
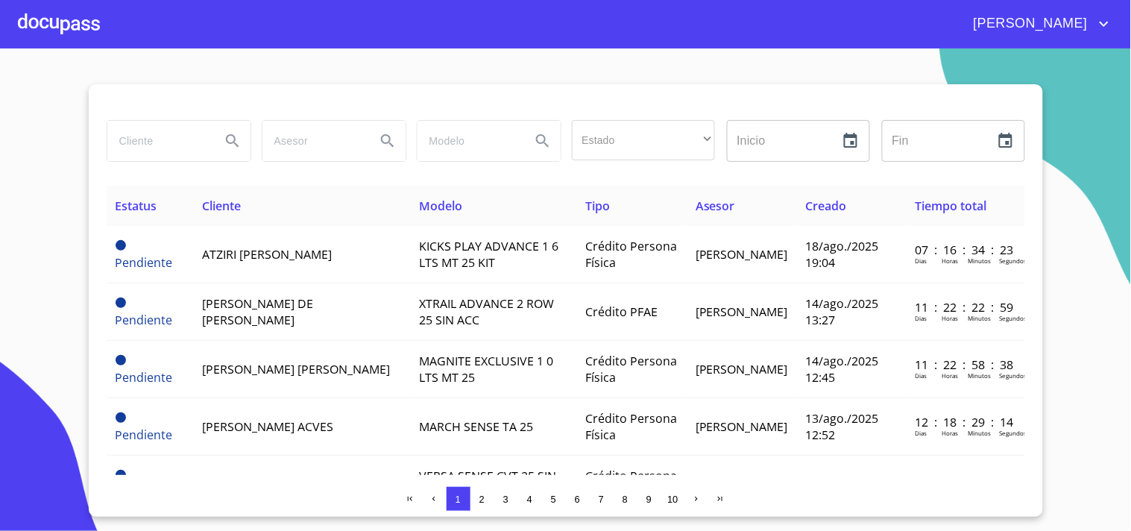
click at [64, 180] on section "Estado ​ ​ Inicio ​ Fin ​ Estatus Cliente Modelo Tipo Asesor Creado Tiempo tota…" at bounding box center [565, 289] width 1131 height 482
